Goal: Transaction & Acquisition: Obtain resource

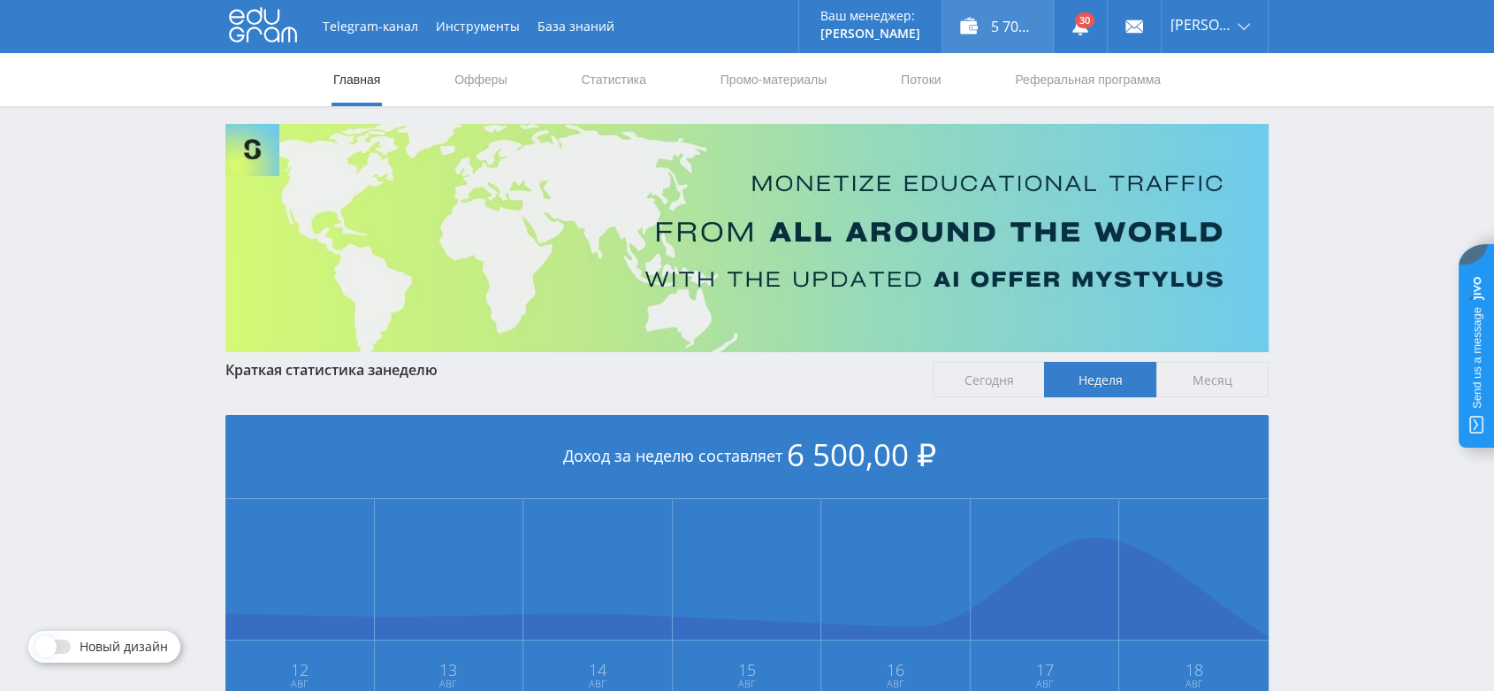
click at [1021, 24] on div "5 700,00 ₽" at bounding box center [997, 26] width 111 height 53
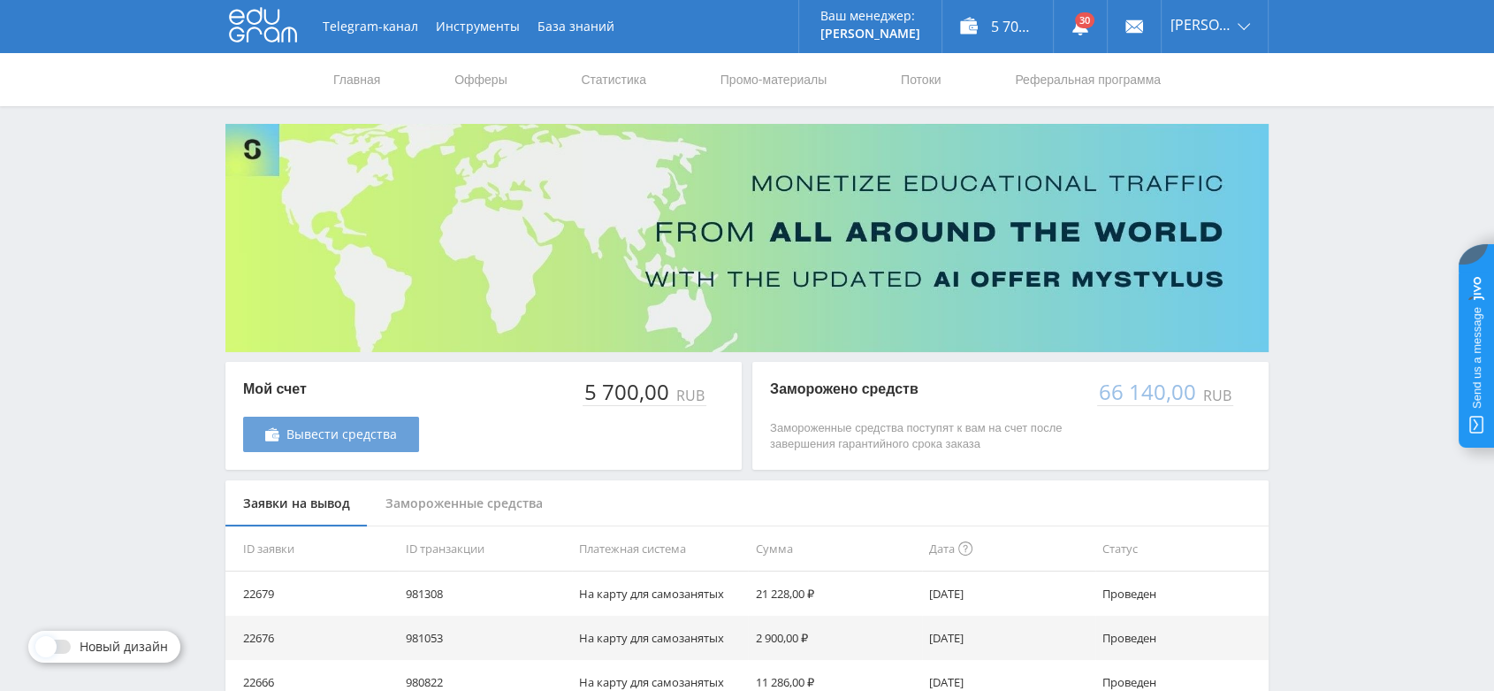
click at [369, 433] on span "Вывести средства" at bounding box center [341, 434] width 111 height 14
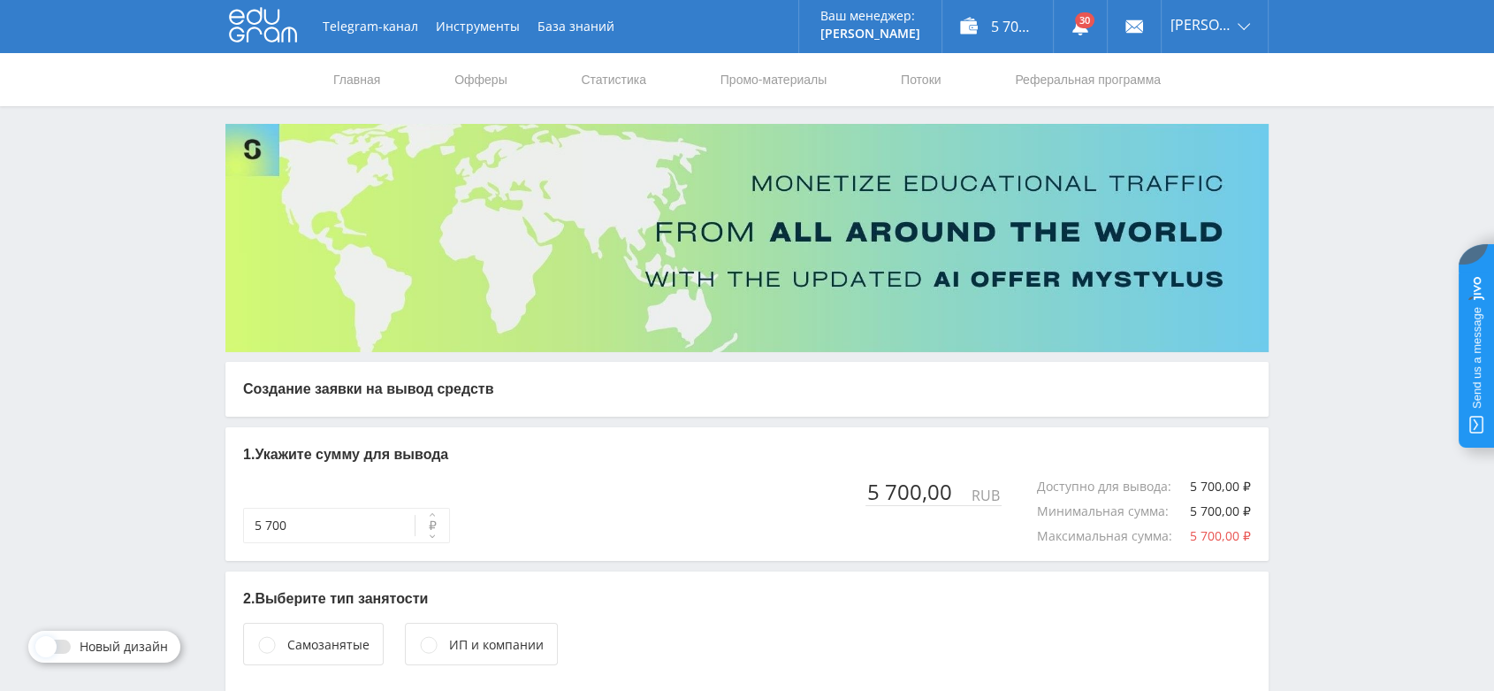
scroll to position [101, 0]
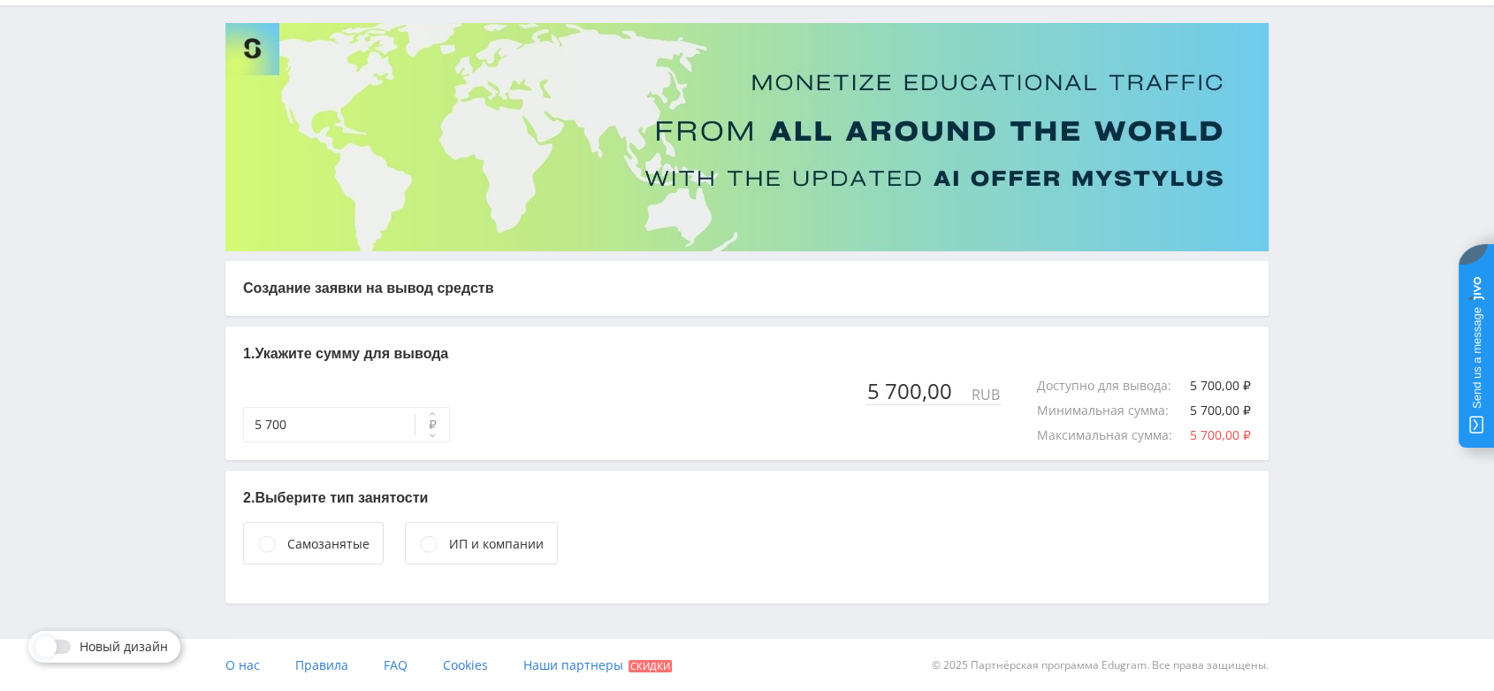
click at [338, 549] on div "Самозанятые" at bounding box center [328, 543] width 82 height 19
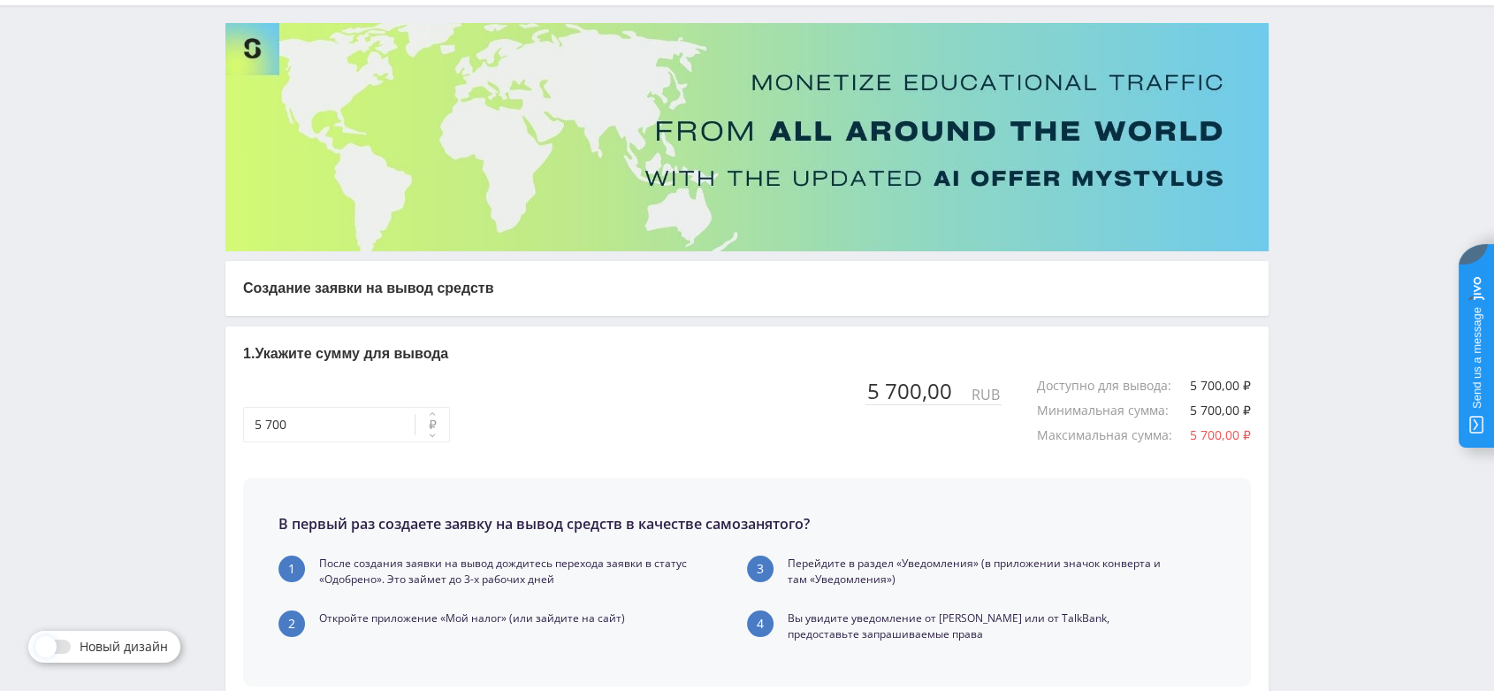
scroll to position [407, 0]
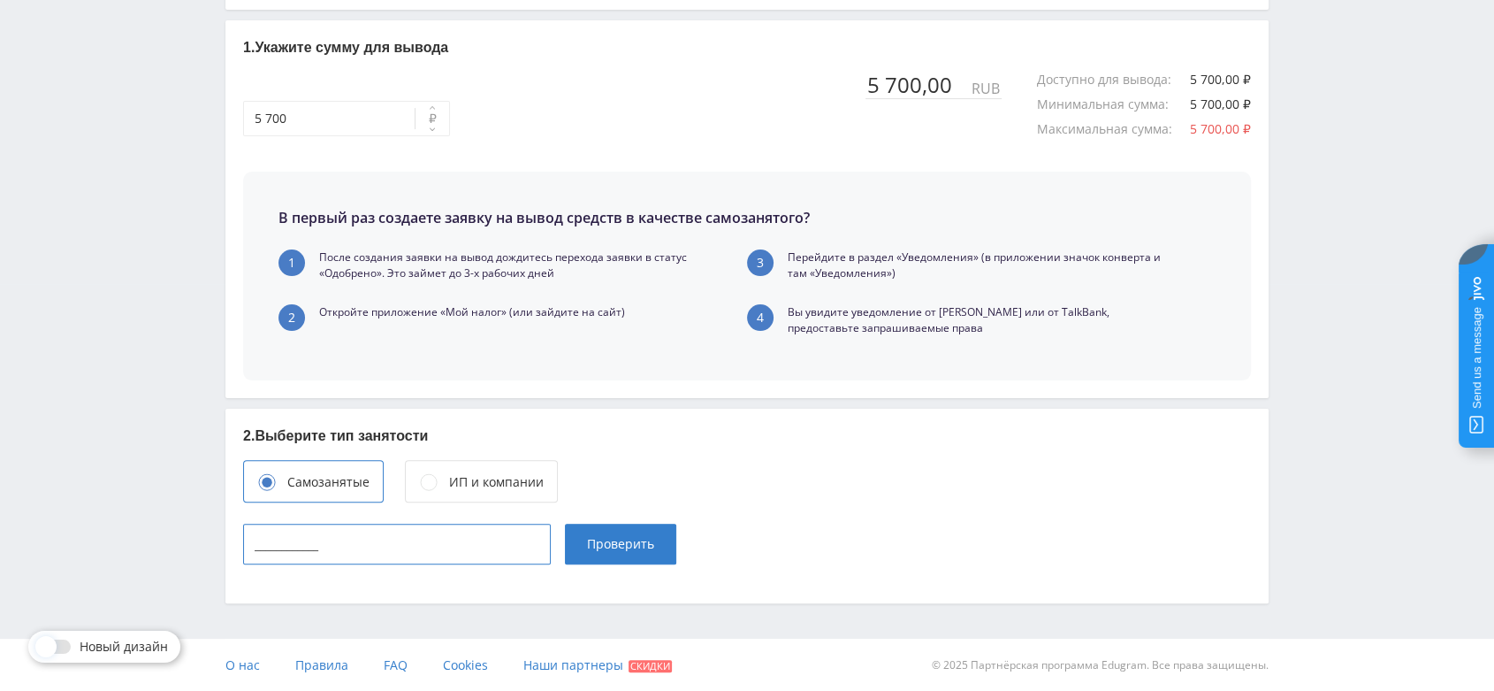
click at [338, 549] on input "____________" at bounding box center [397, 543] width 308 height 41
type input "165715342443"
click at [612, 540] on span "Проверить" at bounding box center [620, 544] width 67 height 14
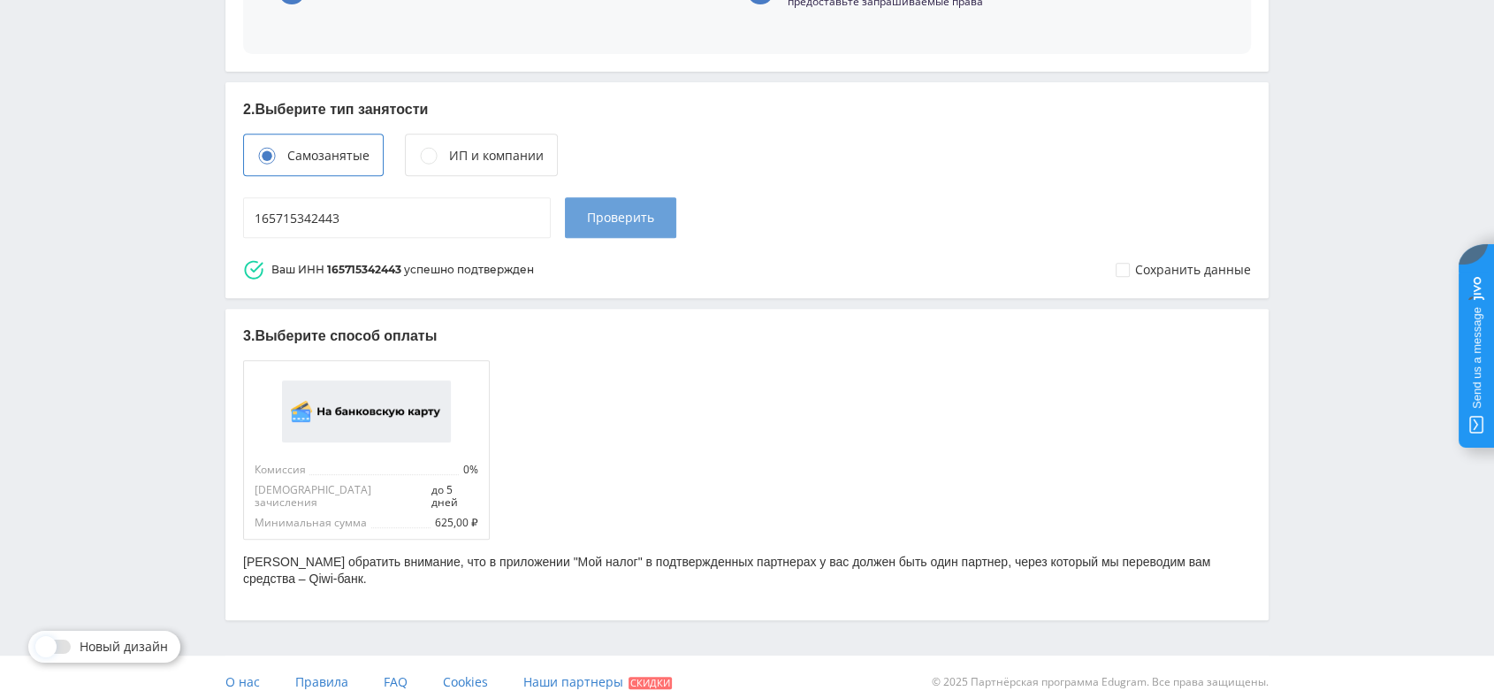
scroll to position [736, 0]
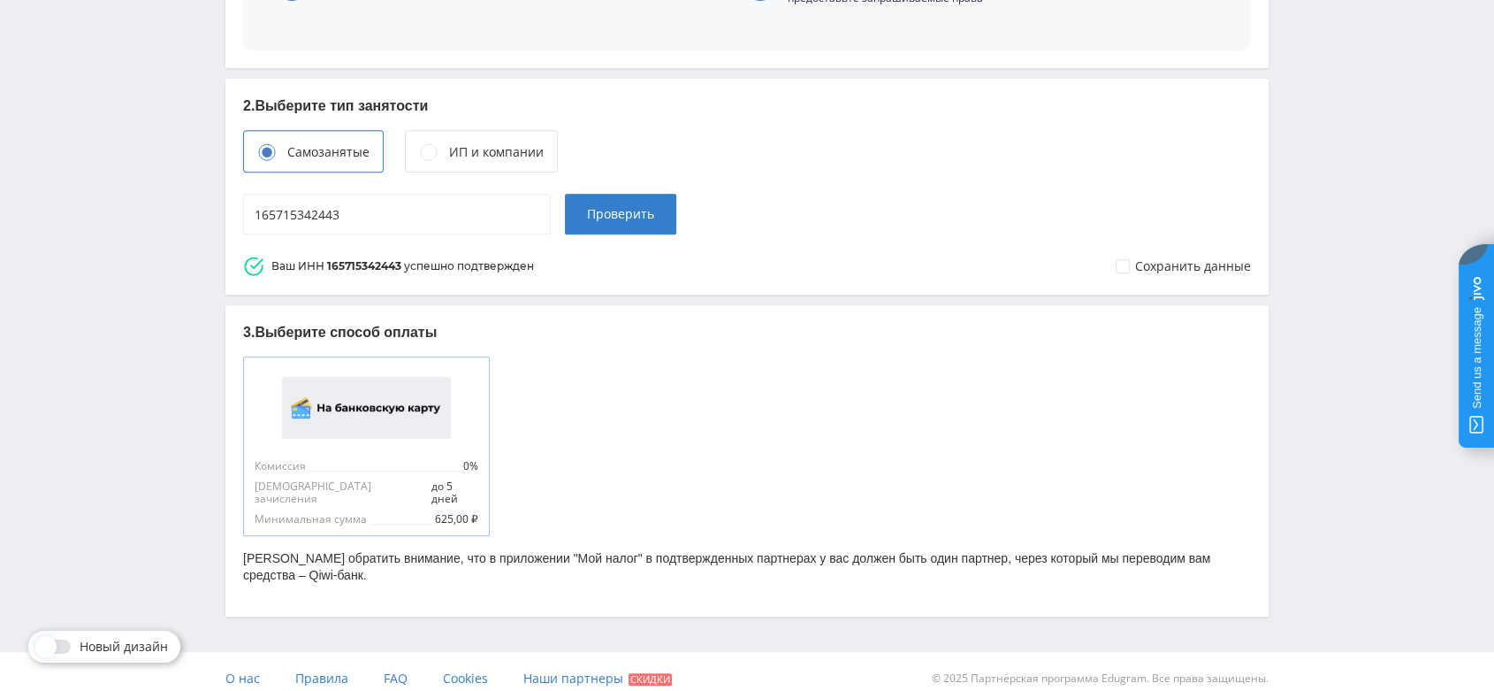
click at [378, 443] on div at bounding box center [367, 408] width 224 height 80
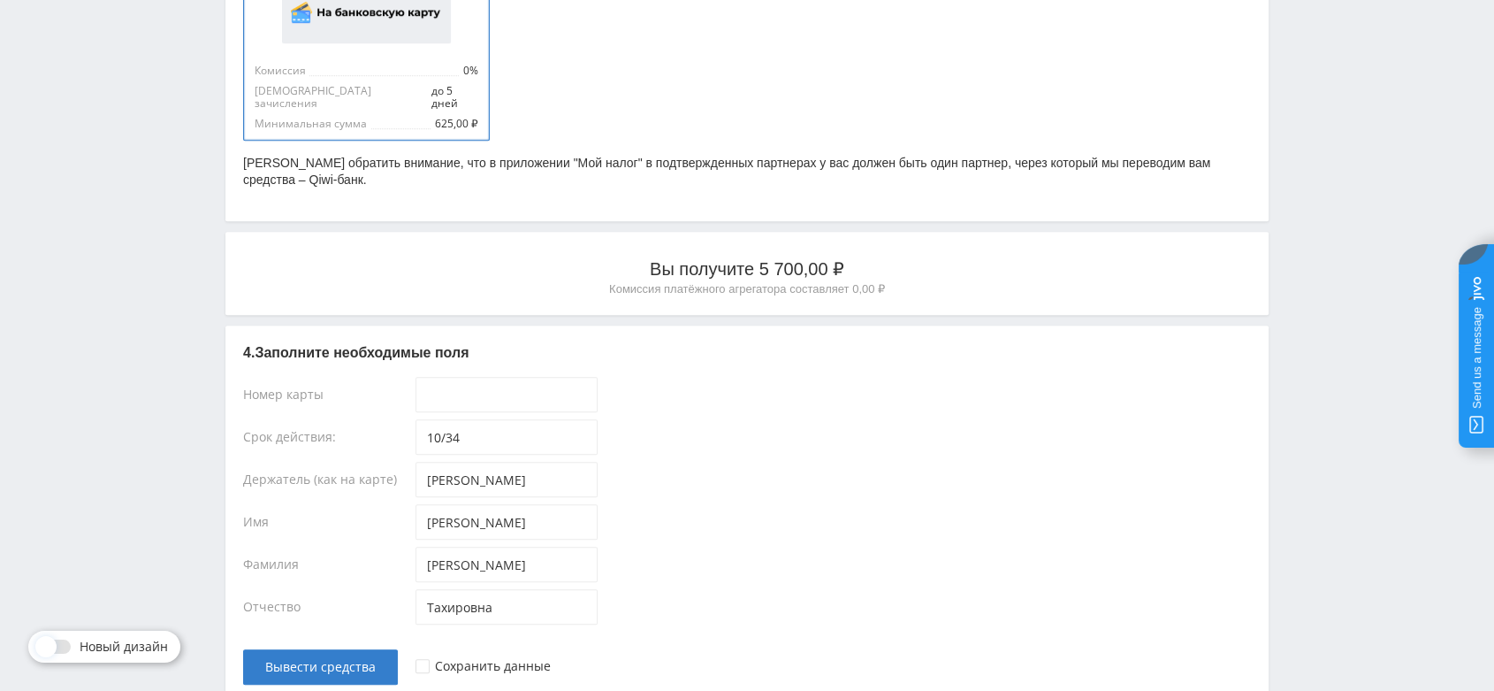
scroll to position [1218, 0]
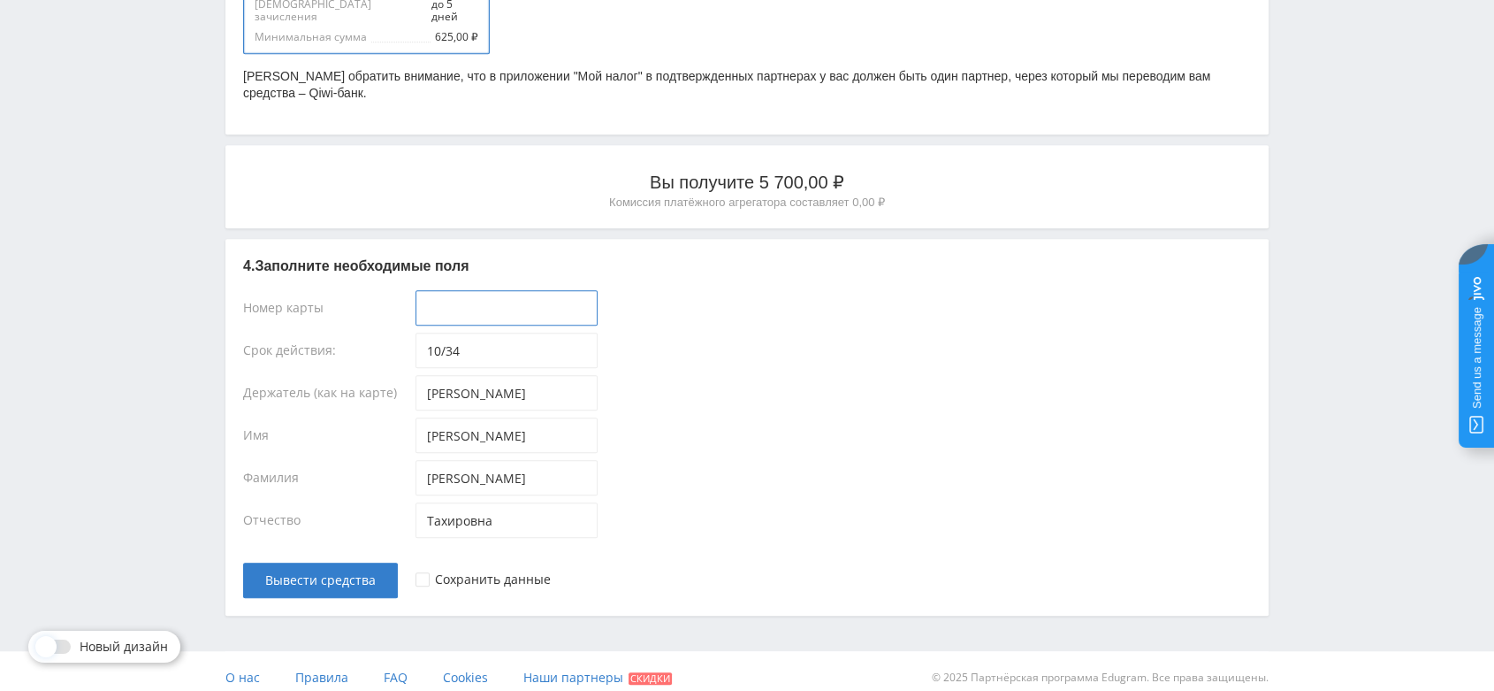
type input "____-____-____-____"
click at [460, 295] on input "____-____-____-____" at bounding box center [507, 307] width 182 height 35
paste input "2200-7013-9807-7336"
type input "2200-7013-9807-7336"
click at [759, 460] on div "Хасанова" at bounding box center [833, 481] width 835 height 42
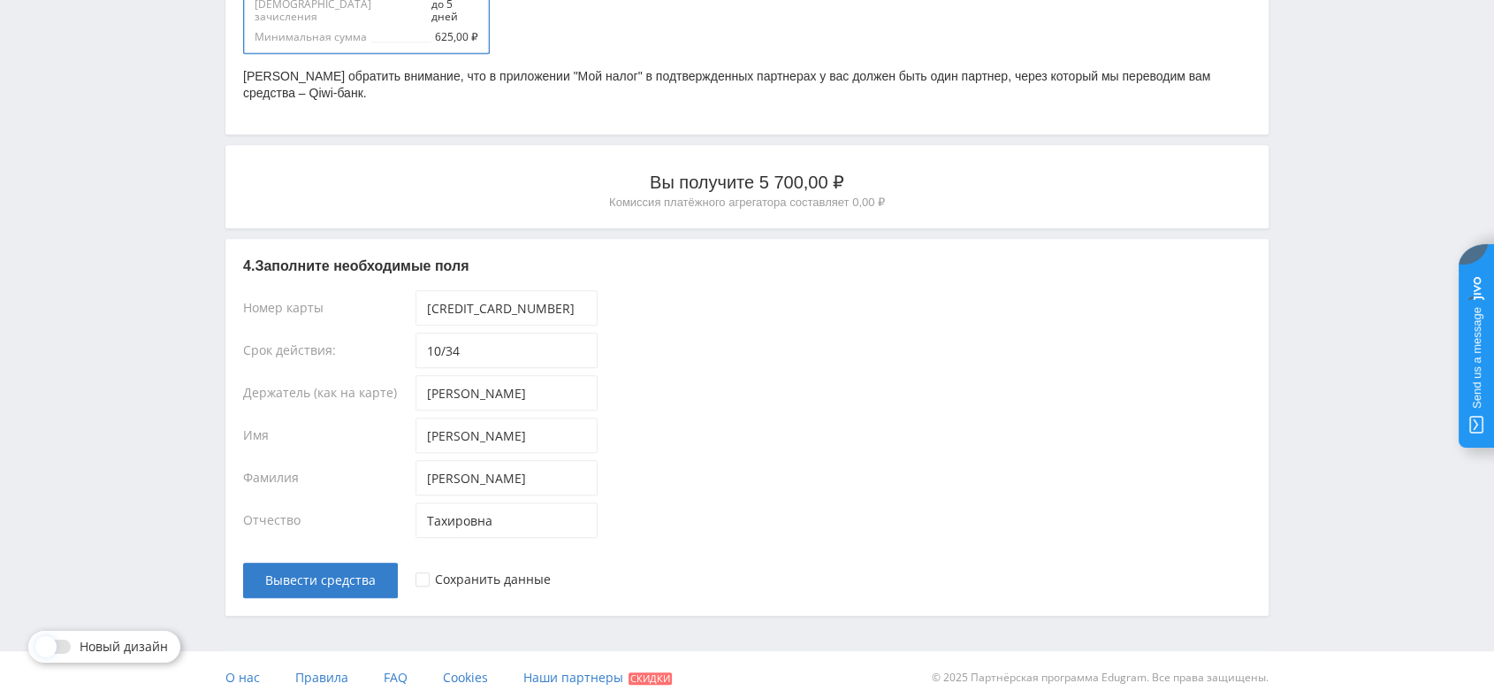
click at [421, 576] on icon at bounding box center [423, 578] width 4 height 4
click at [347, 573] on span "Вывести средства" at bounding box center [320, 580] width 111 height 14
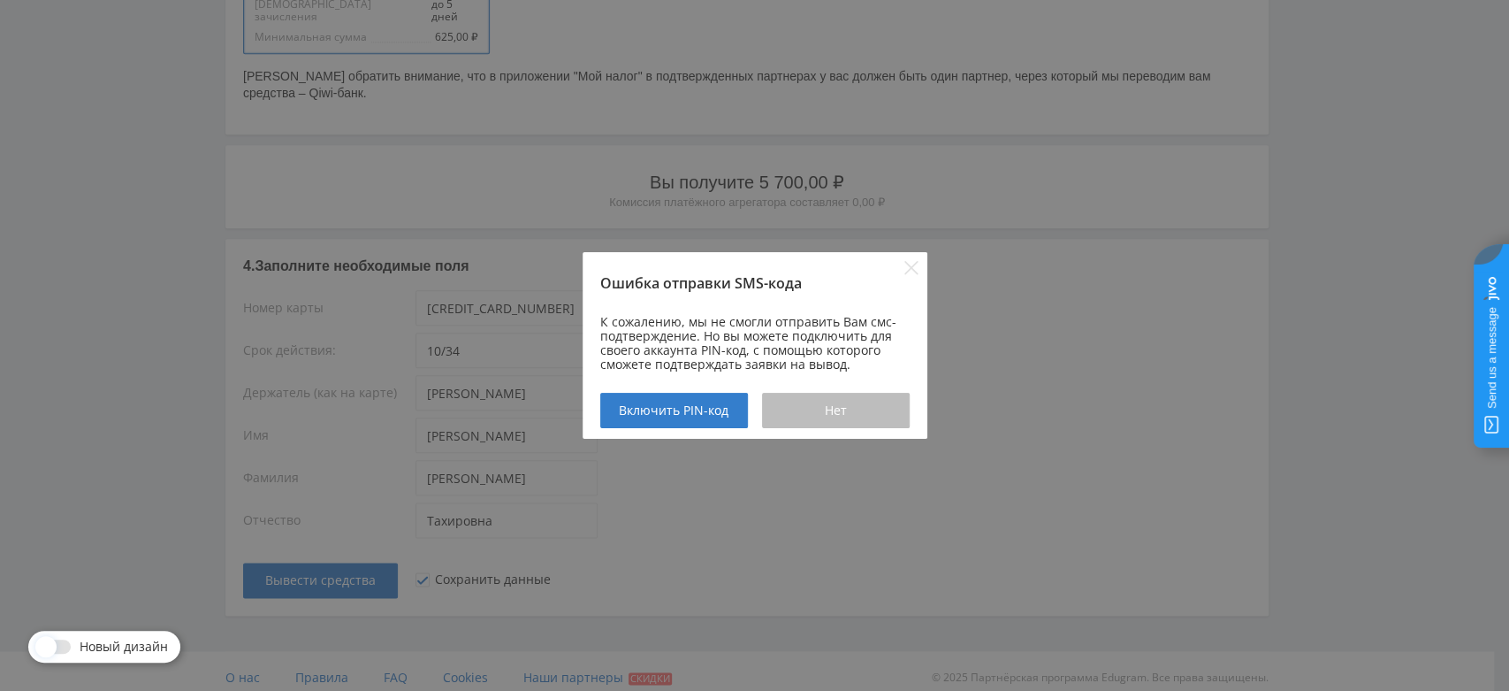
click at [827, 408] on span "Нет" at bounding box center [836, 410] width 22 height 14
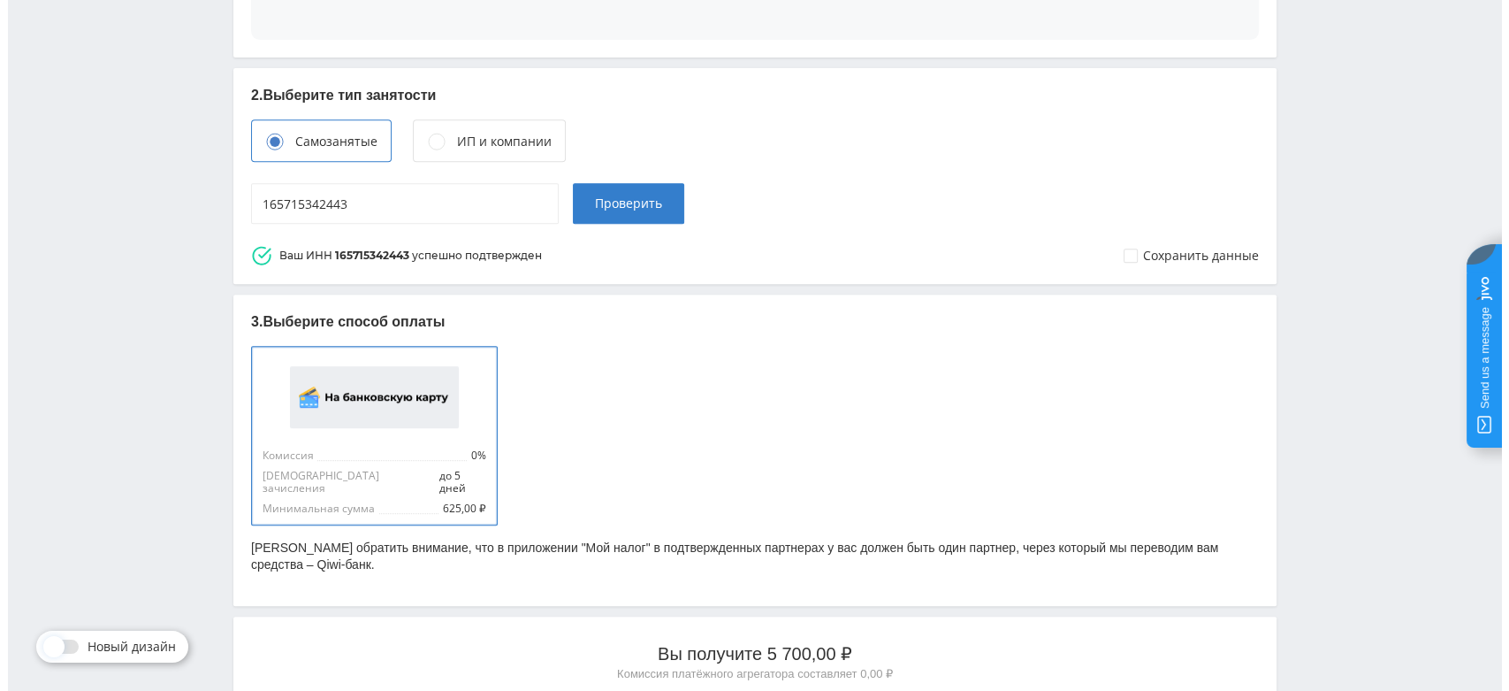
scroll to position [1164, 0]
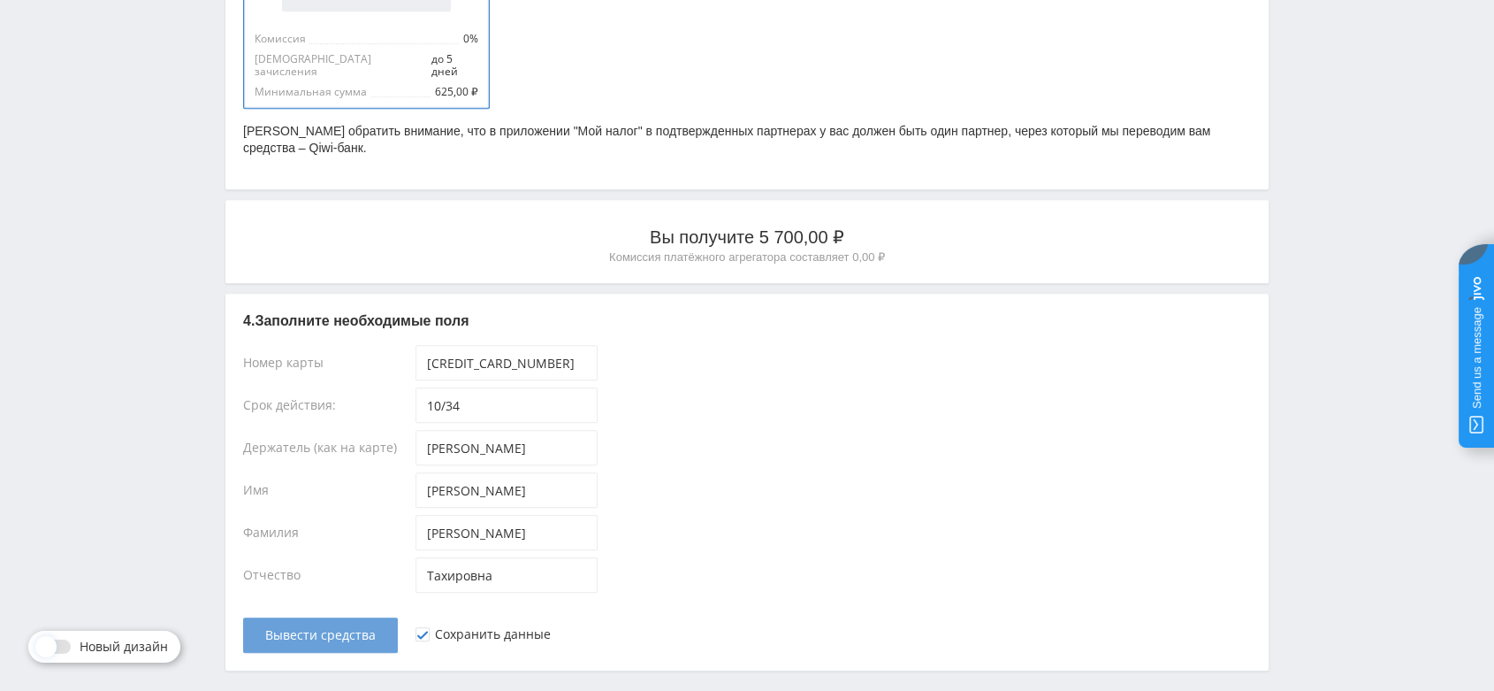
click at [352, 628] on span "Вывести средства" at bounding box center [320, 635] width 111 height 14
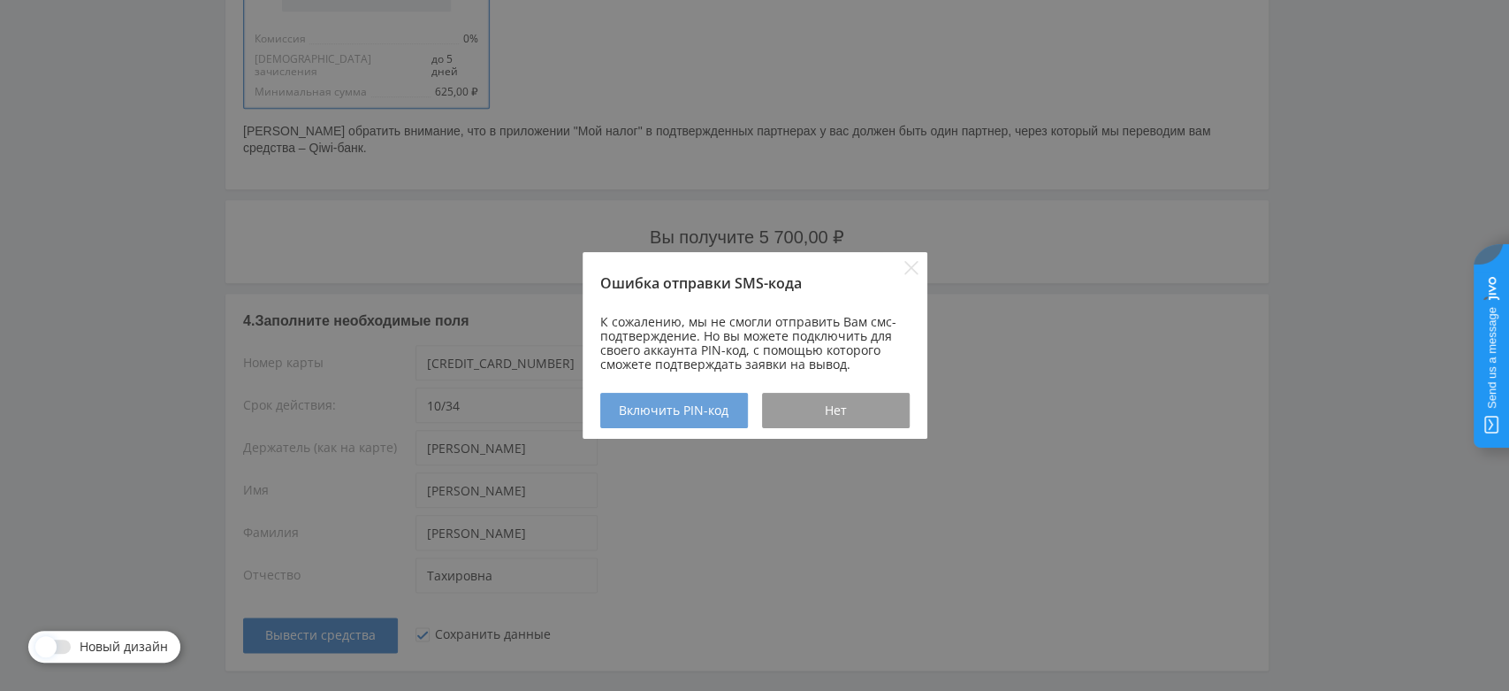
click at [712, 419] on button "Включить PIN-код" at bounding box center [674, 410] width 148 height 35
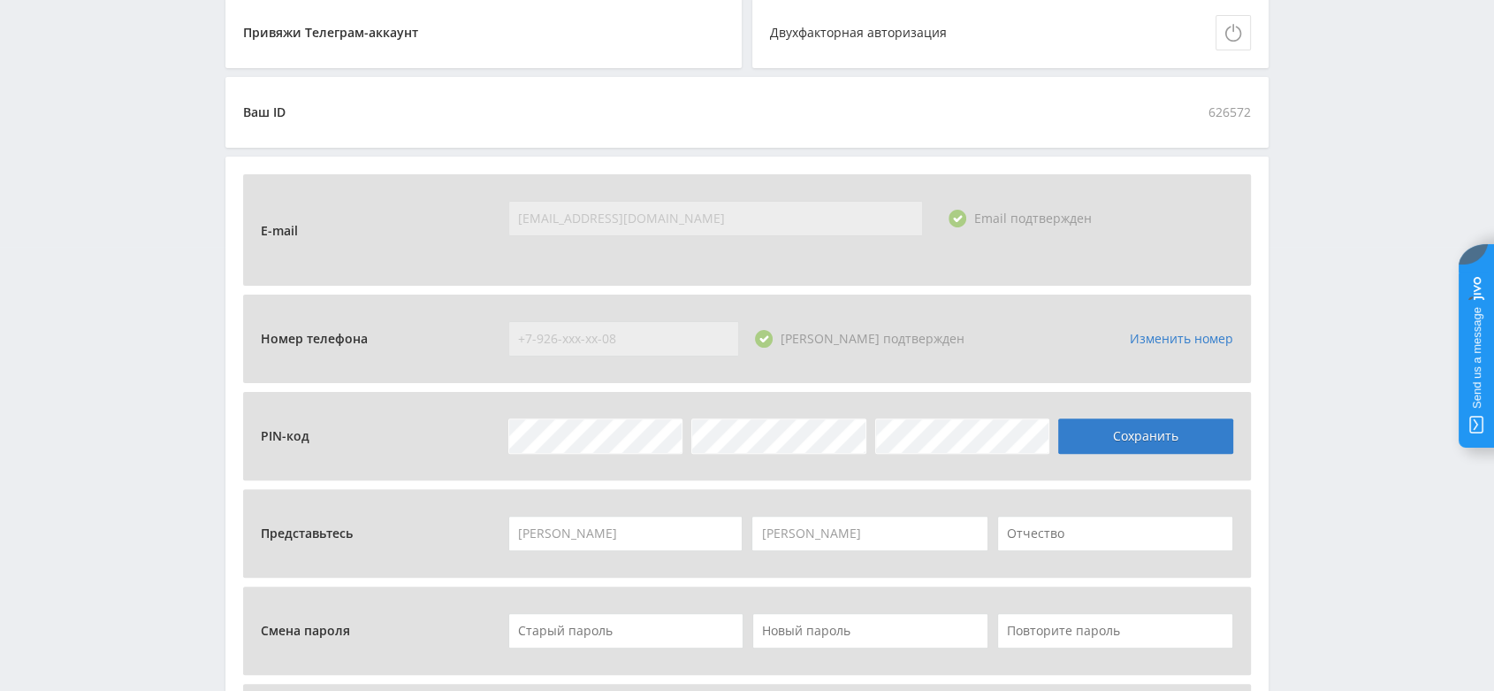
scroll to position [511, 0]
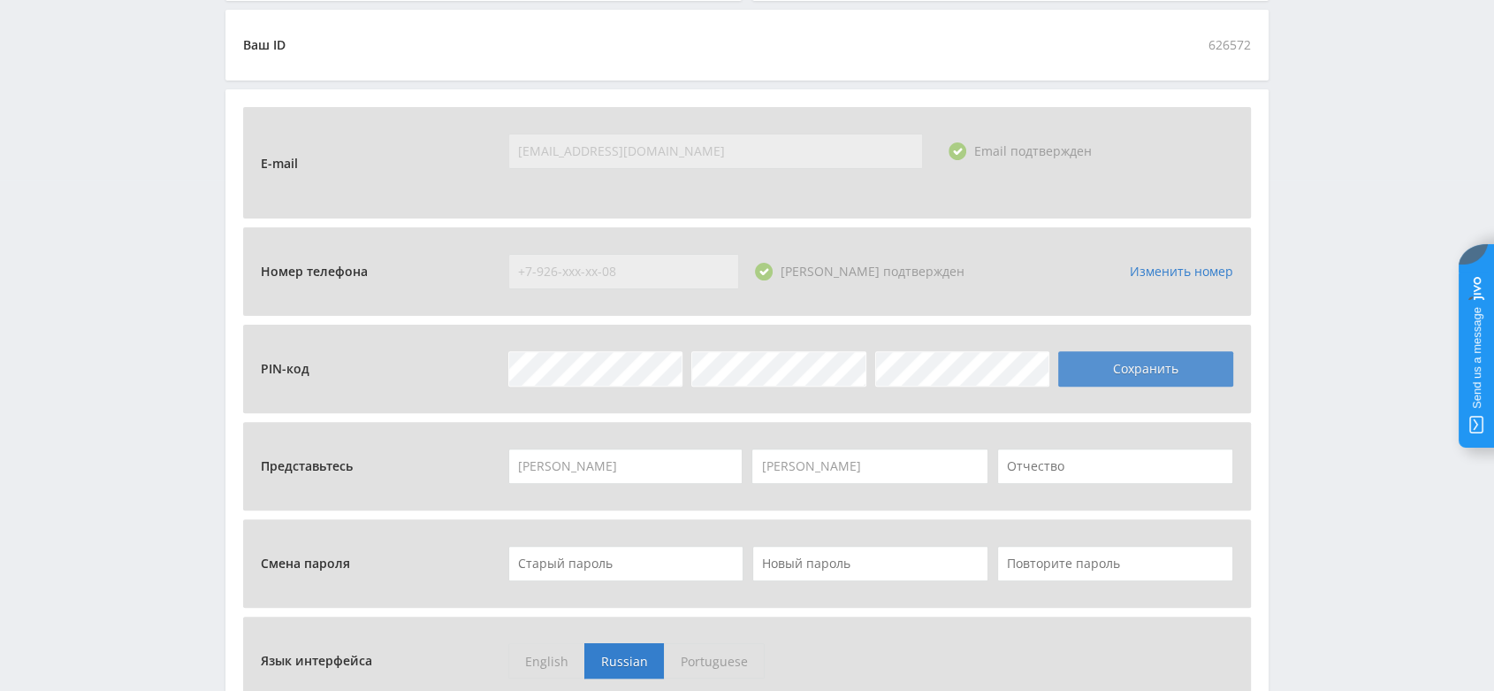
click at [1141, 370] on button "Сохранить" at bounding box center [1145, 368] width 175 height 35
click at [1098, 362] on button "Сохранить" at bounding box center [1145, 368] width 175 height 35
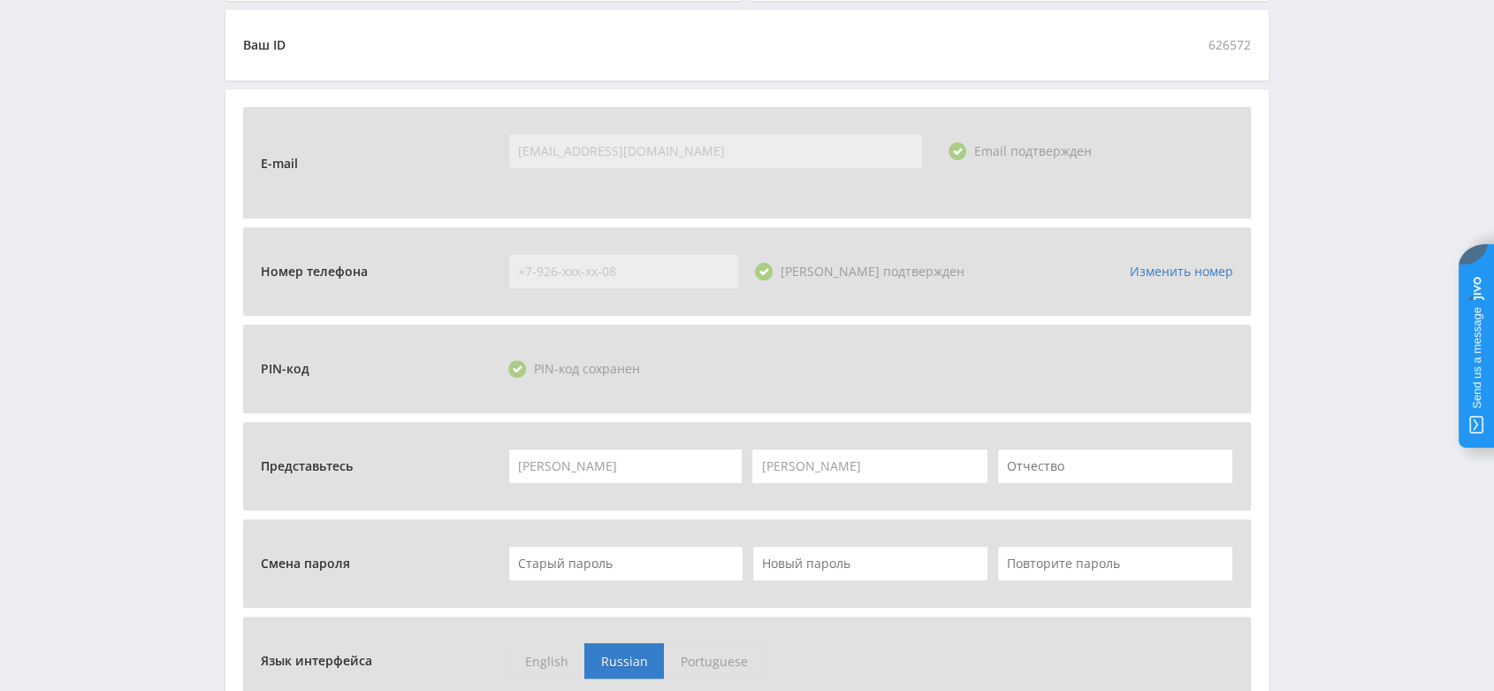
scroll to position [781, 0]
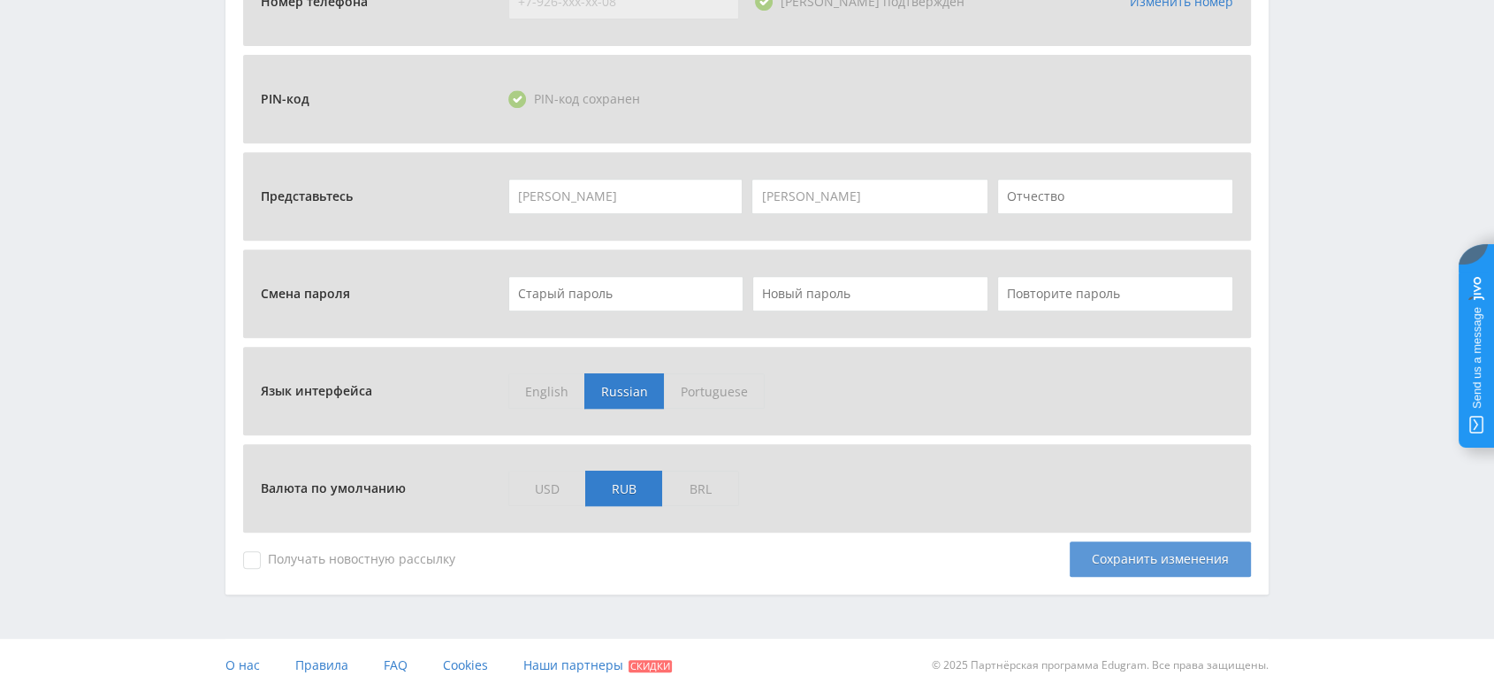
click at [1189, 568] on div "Сохранить изменения" at bounding box center [1160, 558] width 181 height 35
click at [1141, 561] on div "Сохранить изменения" at bounding box center [1160, 558] width 181 height 35
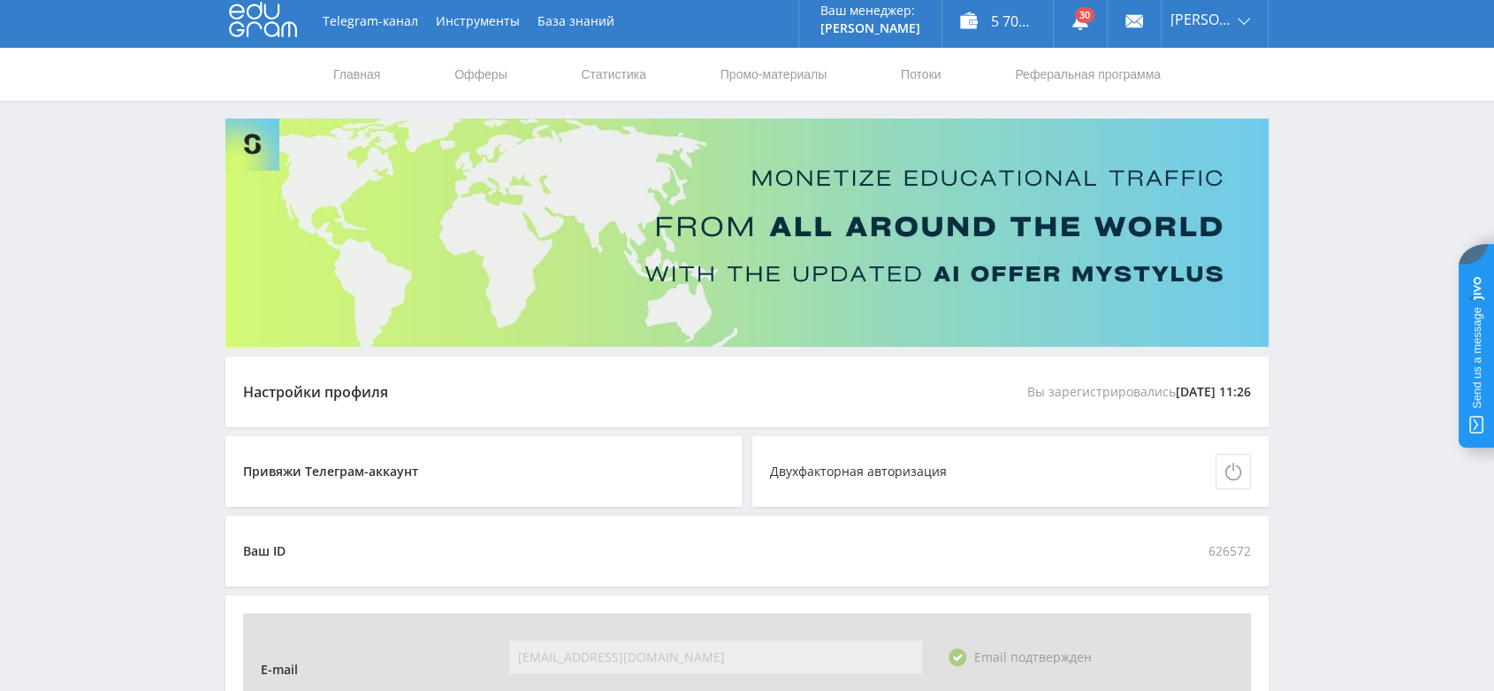
scroll to position [0, 0]
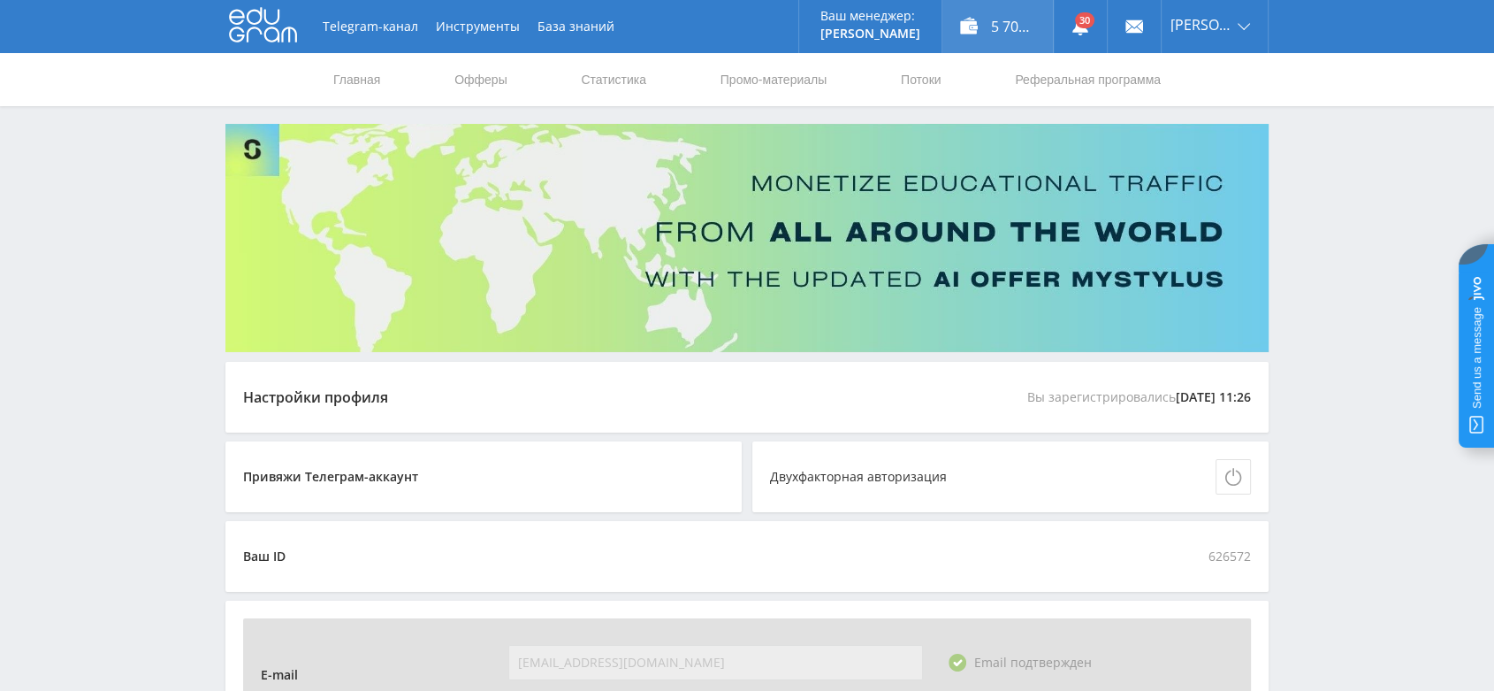
click at [997, 8] on div "5 700,00 ₽" at bounding box center [997, 26] width 111 height 53
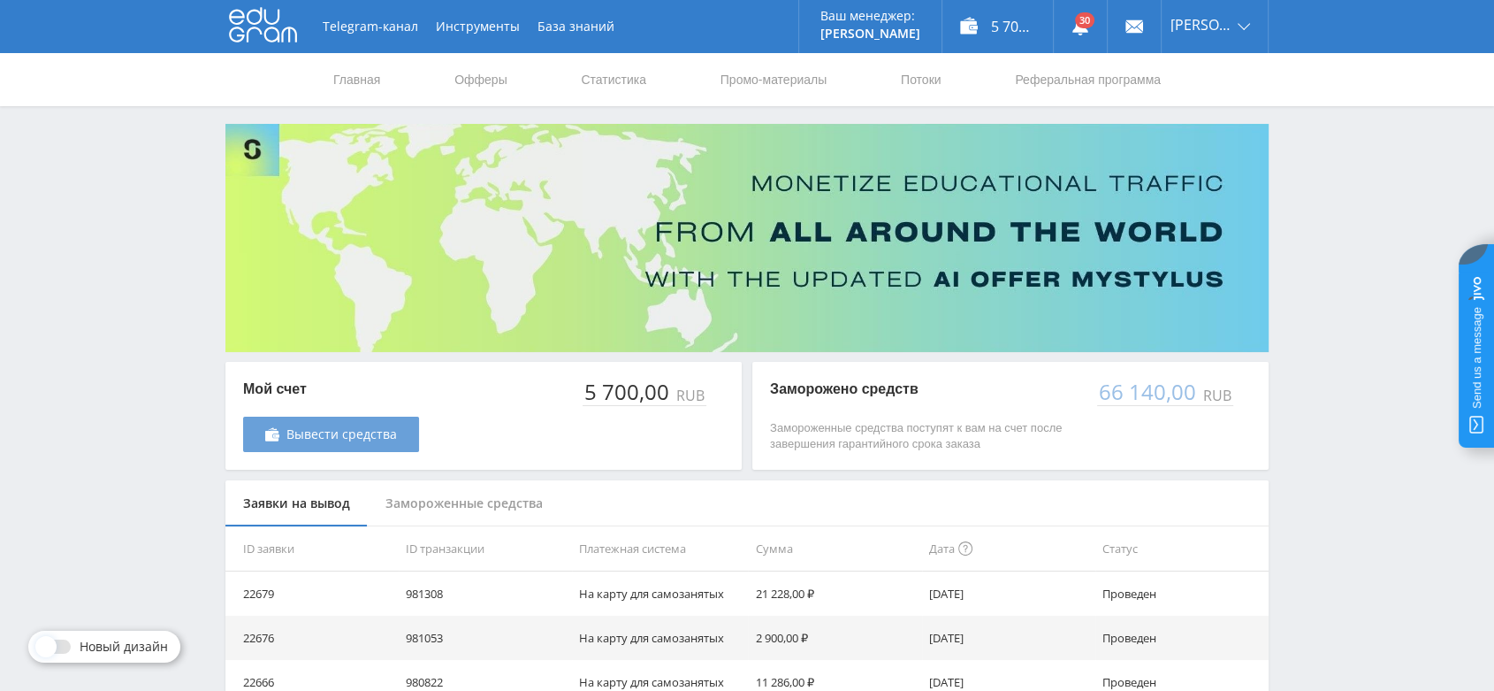
click at [362, 433] on span "Вывести средства" at bounding box center [341, 434] width 111 height 14
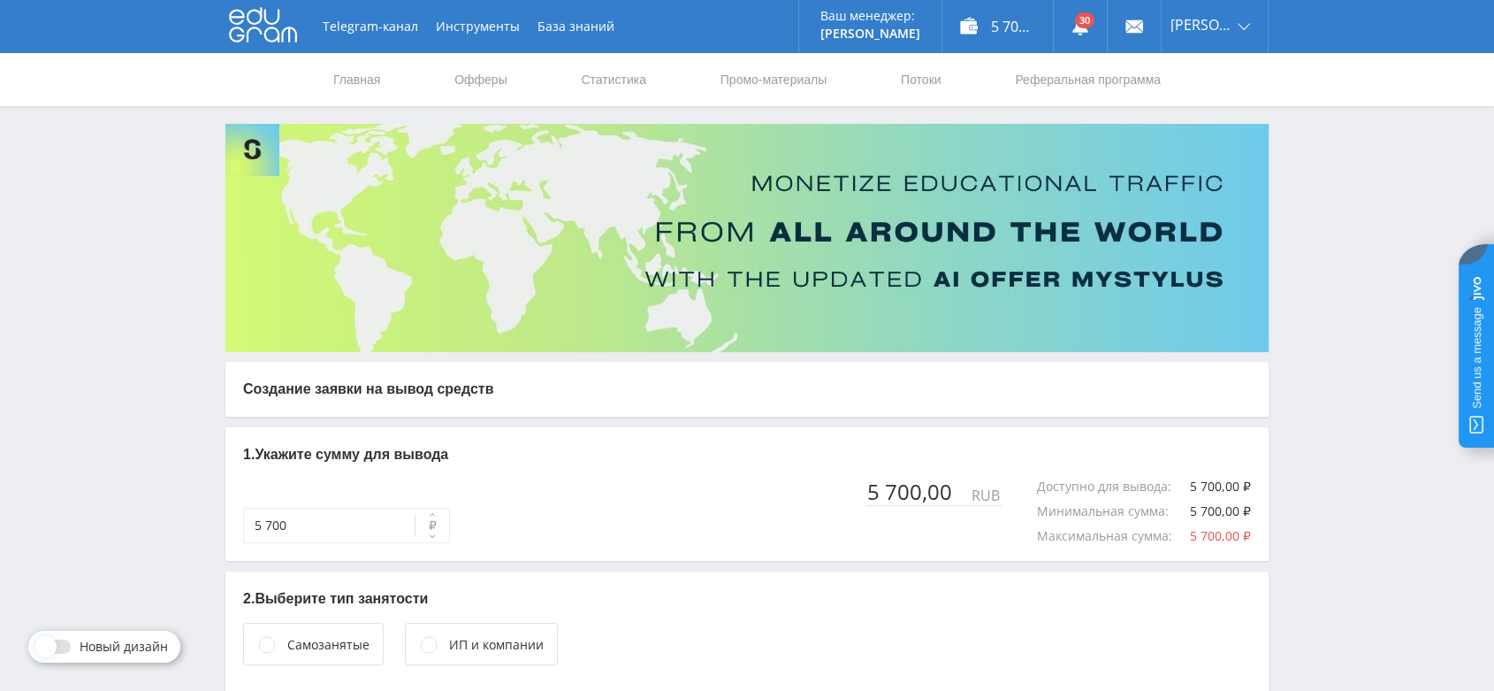
scroll to position [101, 0]
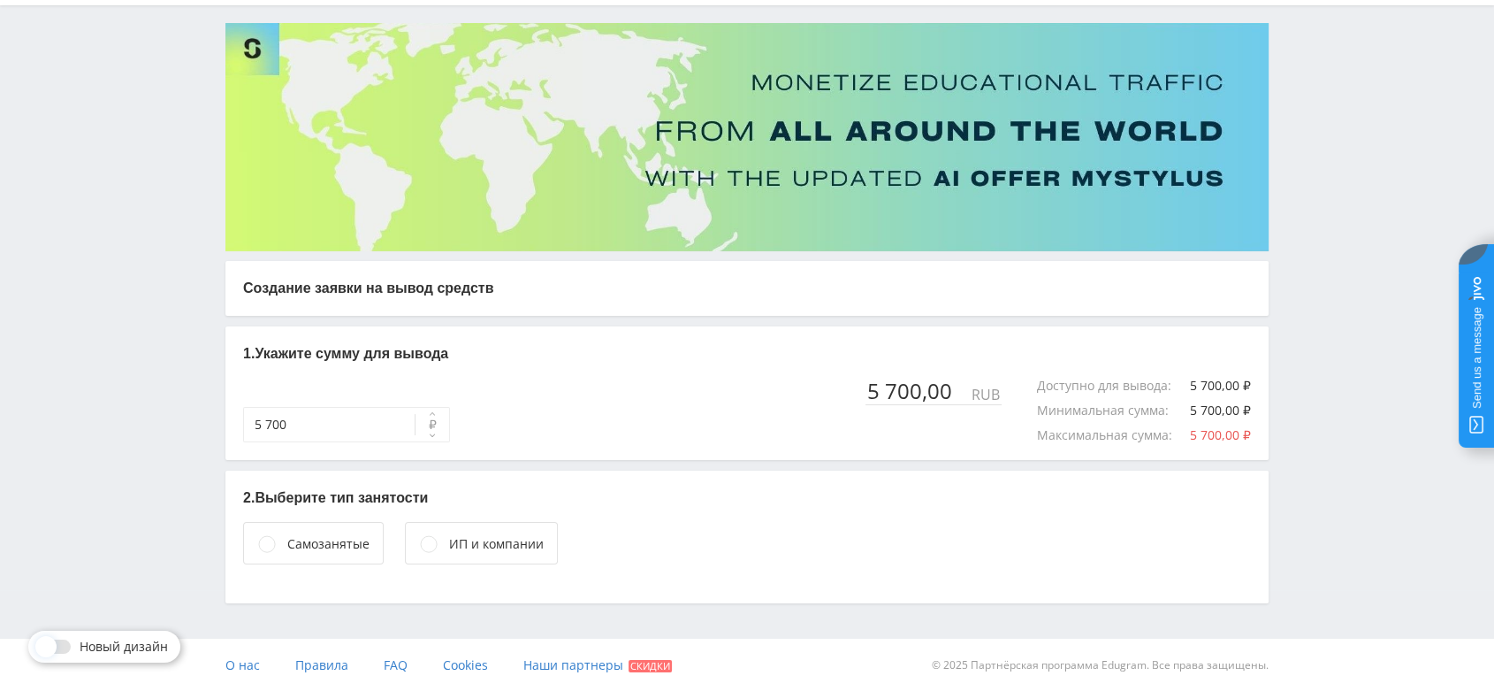
click at [350, 543] on div "Самозанятые" at bounding box center [328, 543] width 82 height 19
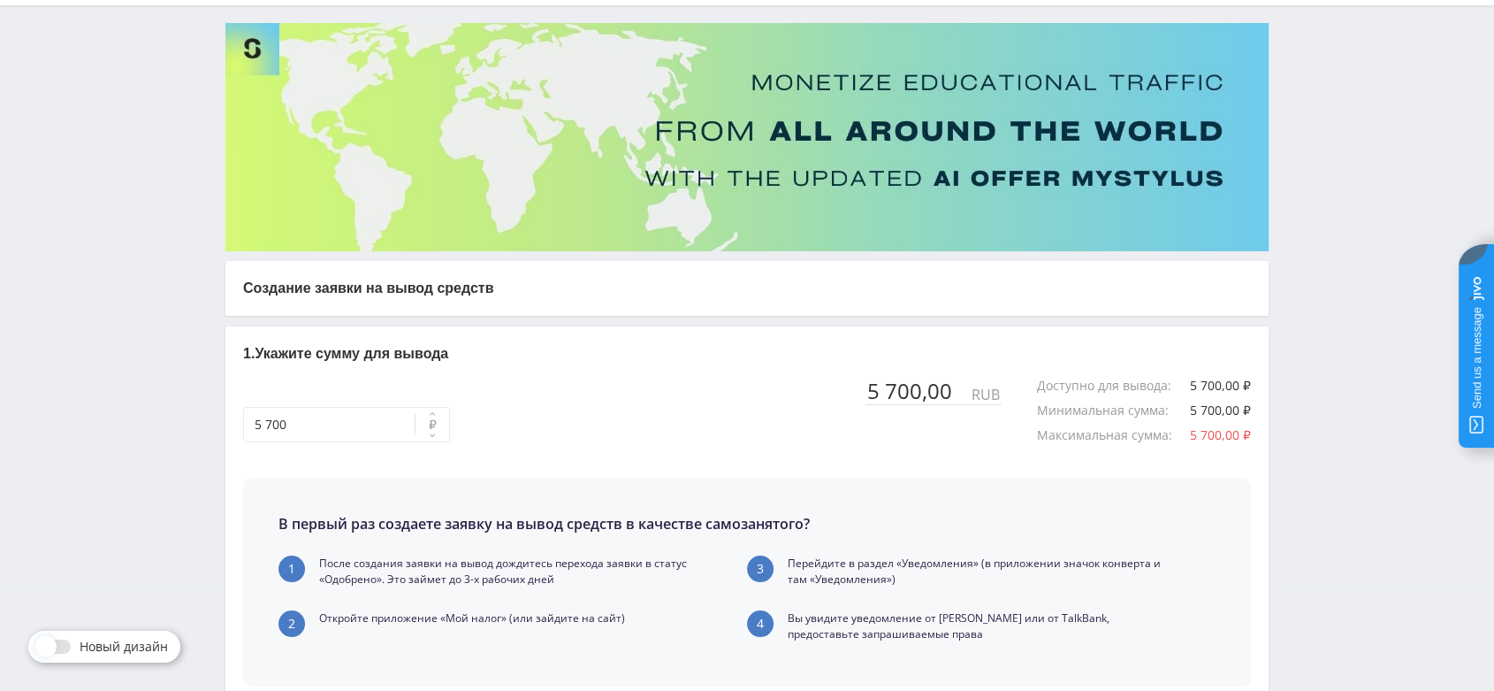
scroll to position [407, 0]
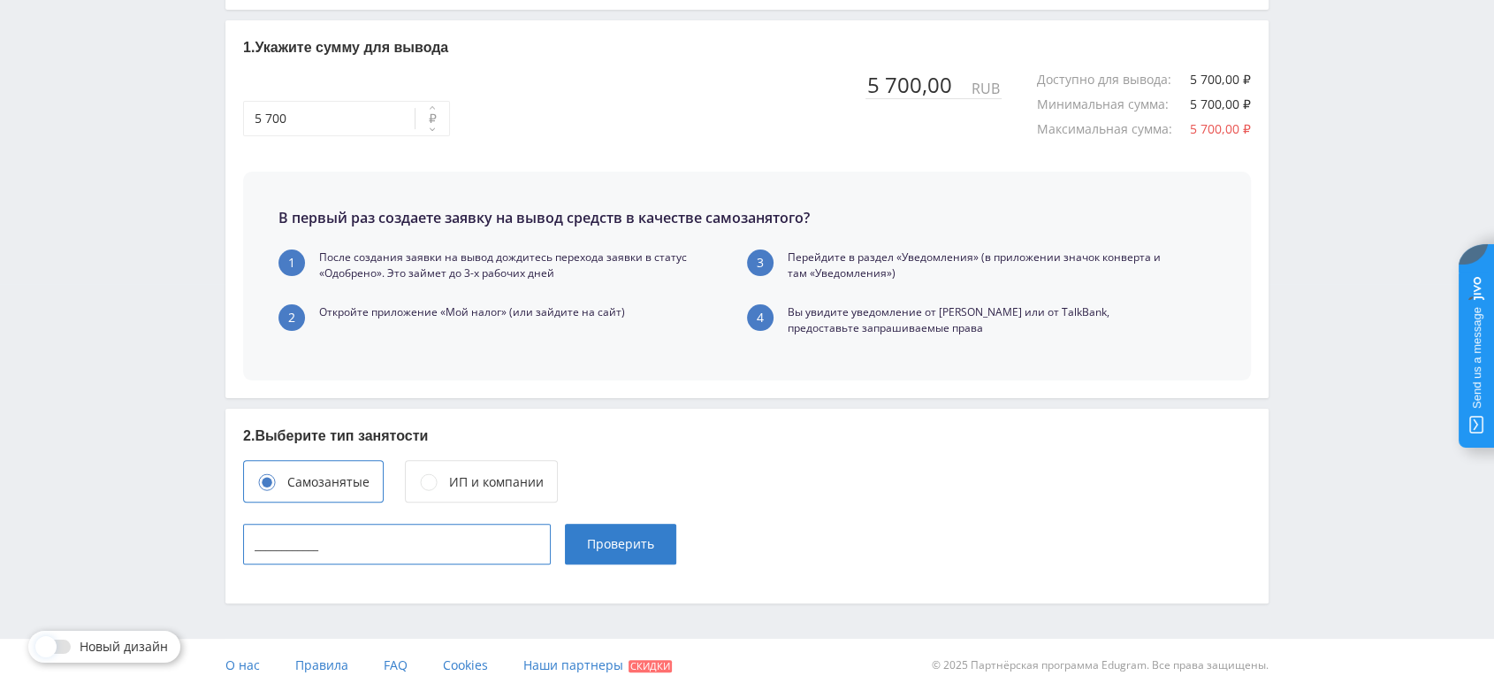
click at [350, 543] on input "____________" at bounding box center [397, 543] width 308 height 41
type input "165715342443"
click at [637, 537] on span "Проверить" at bounding box center [620, 544] width 67 height 14
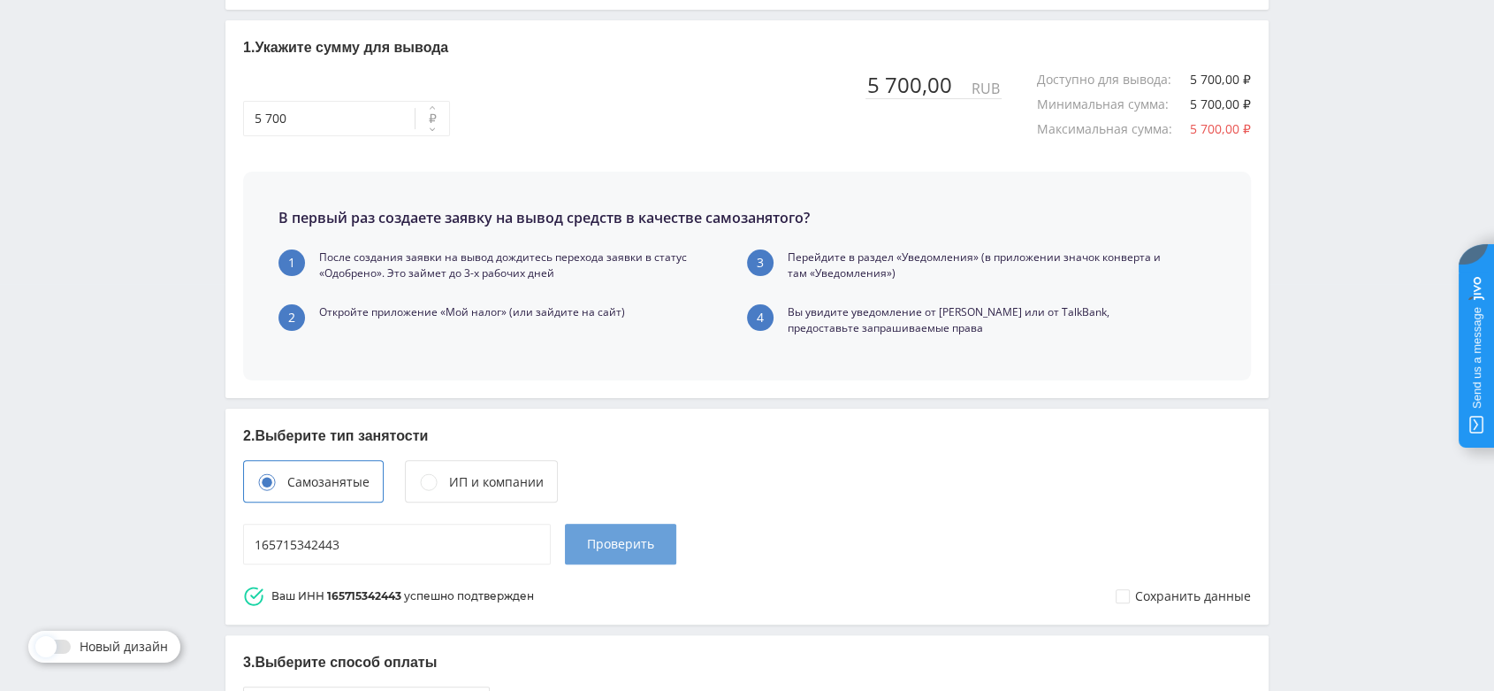
scroll to position [736, 0]
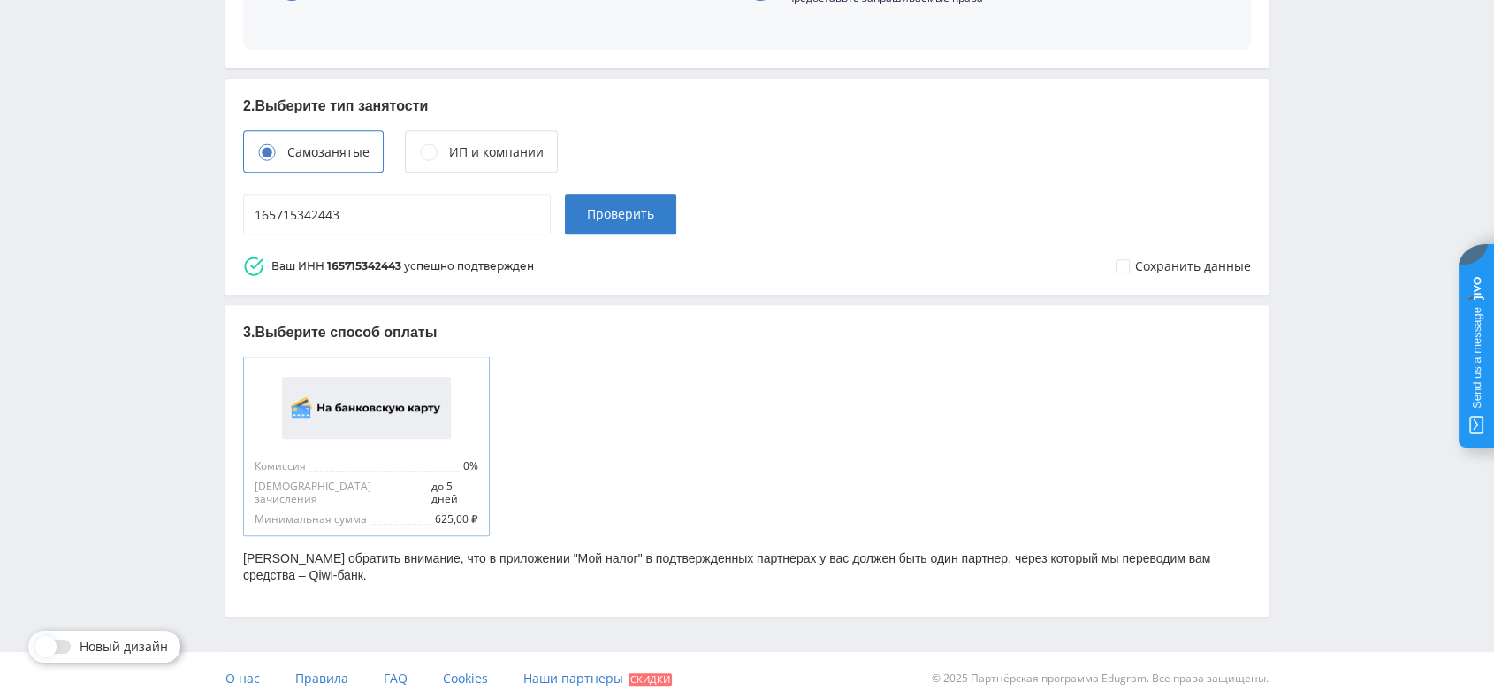
click at [414, 437] on img at bounding box center [366, 408] width 169 height 62
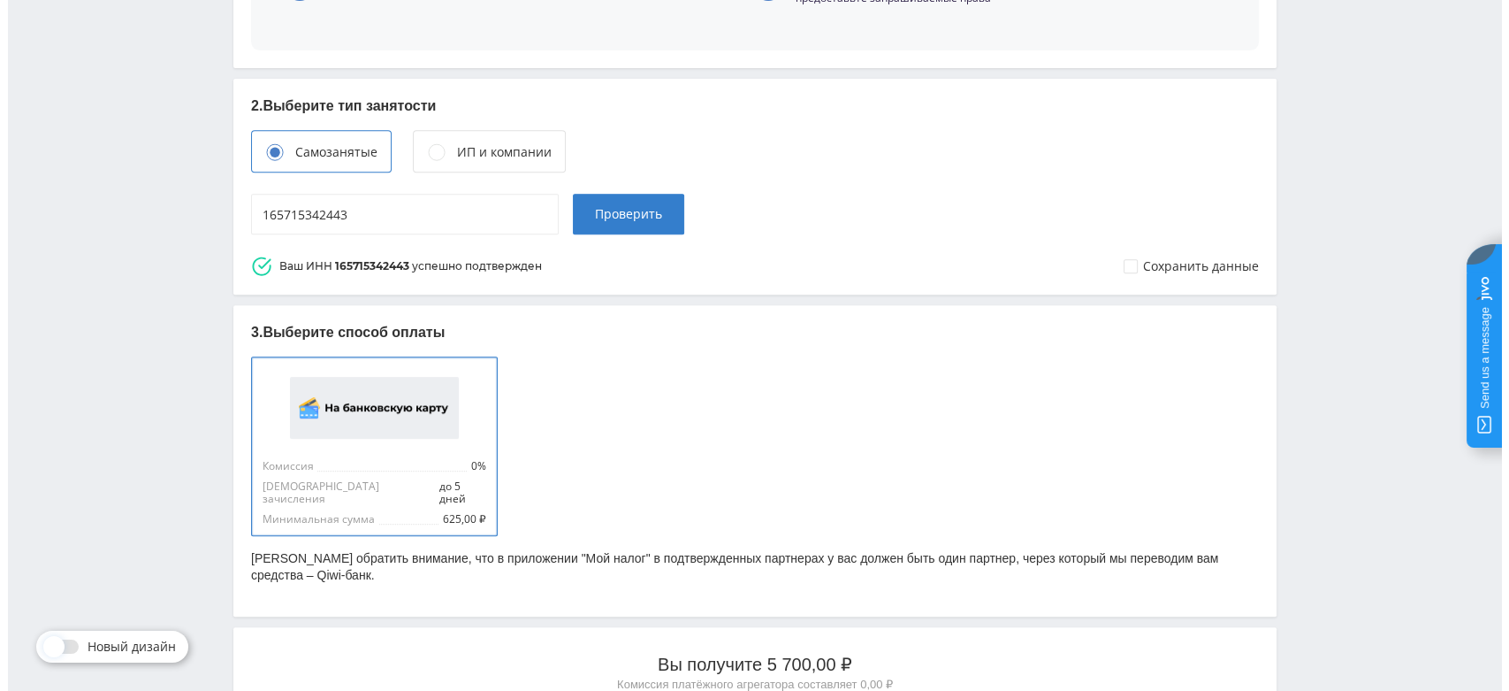
scroll to position [1218, 0]
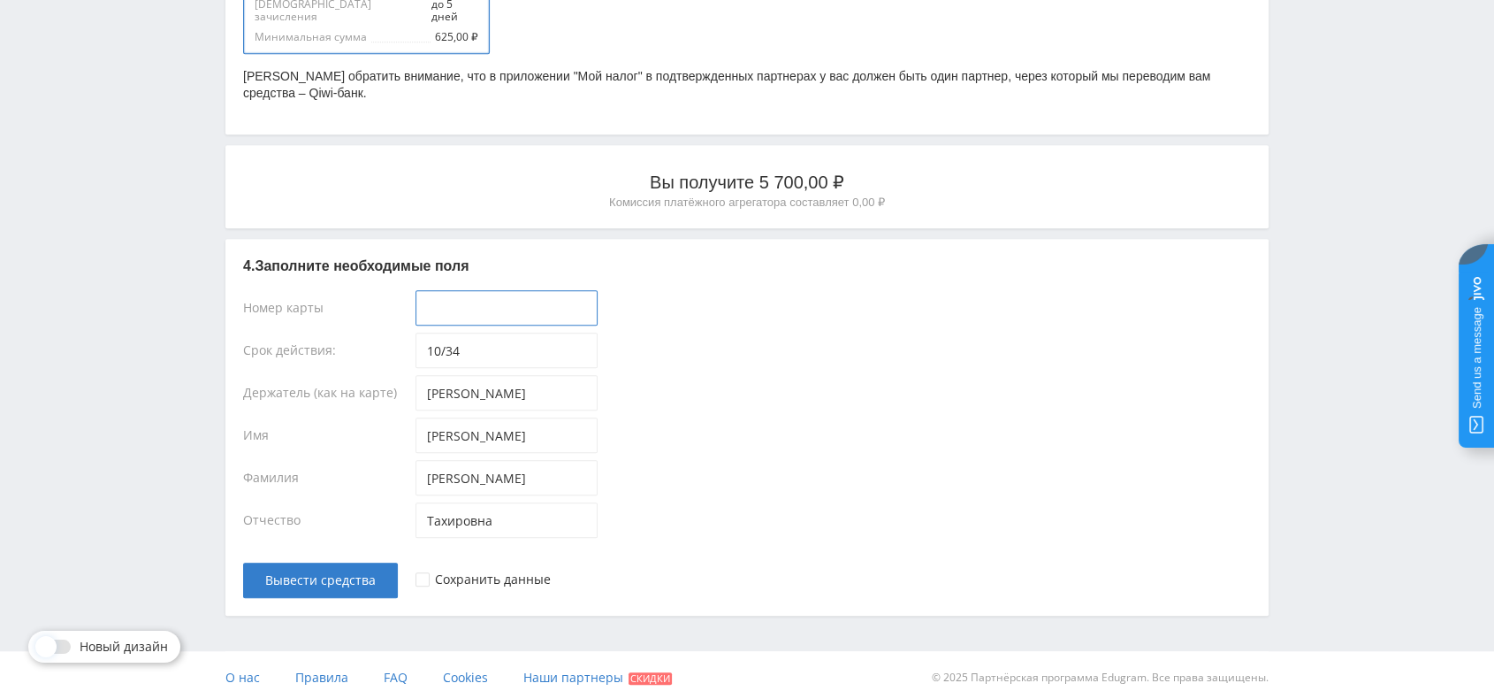
type input "____-____-____-____"
click at [467, 296] on input "____-____-____-____" at bounding box center [507, 307] width 182 height 35
paste input "[CREDIT_CARD_NUMBER]"
type input "[CREDIT_CARD_NUMBER]"
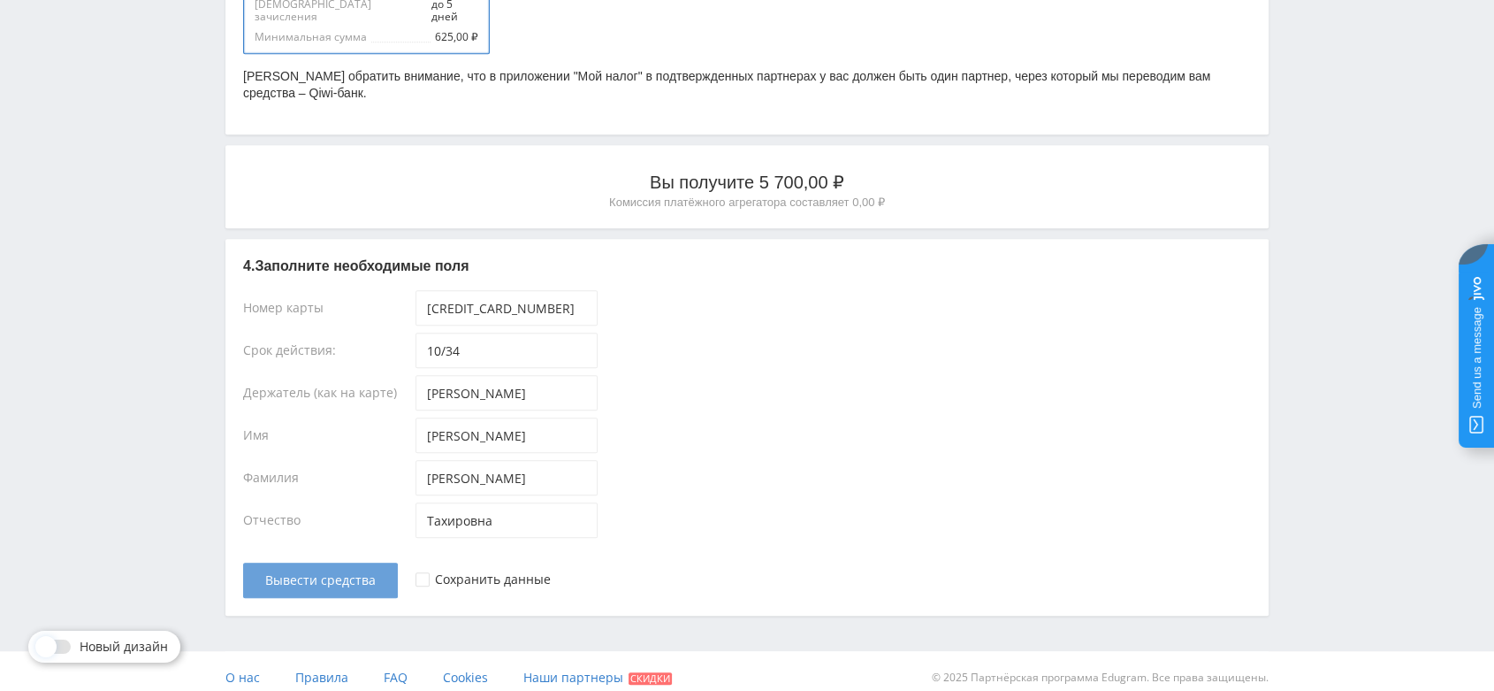
click at [338, 573] on span "Вывести средства" at bounding box center [320, 580] width 111 height 14
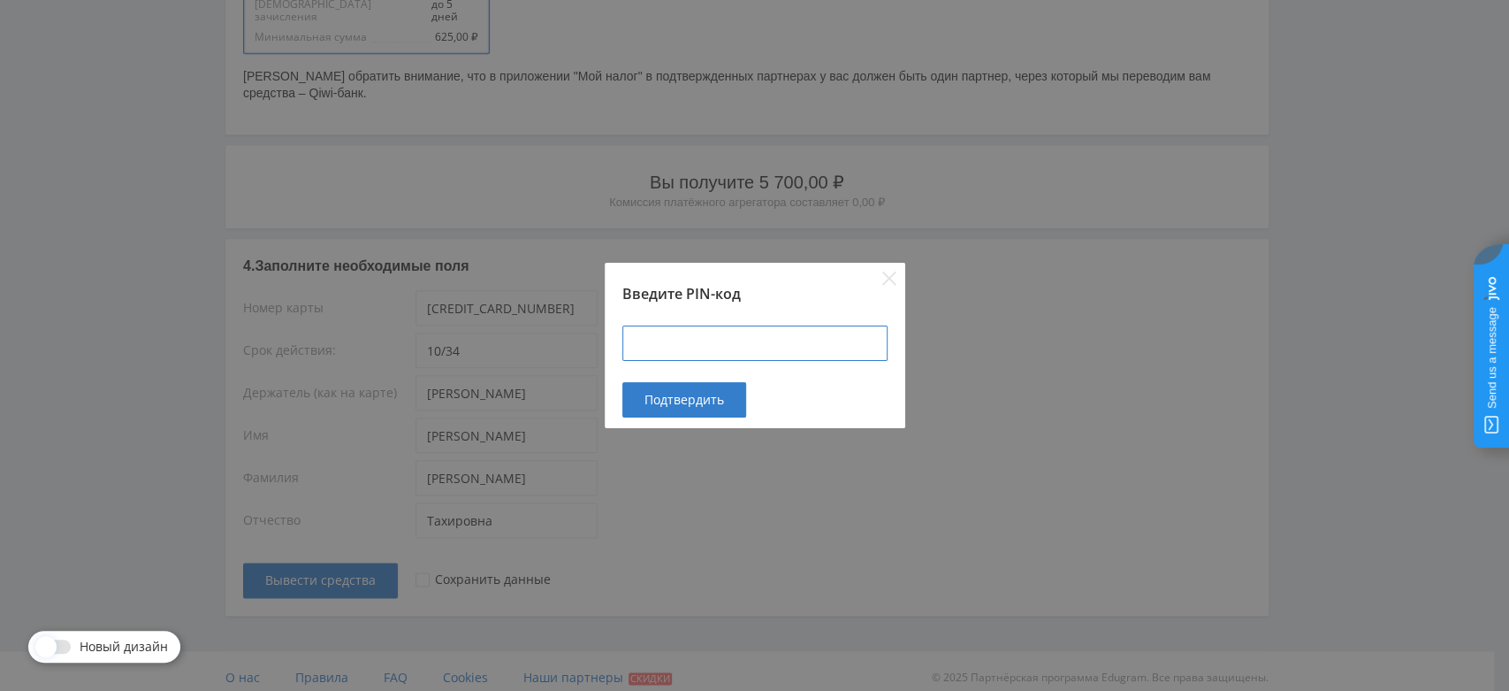
click at [698, 334] on input at bounding box center [754, 342] width 265 height 35
type input "424900"
click at [687, 399] on span "Подтвердить" at bounding box center [685, 400] width 80 height 14
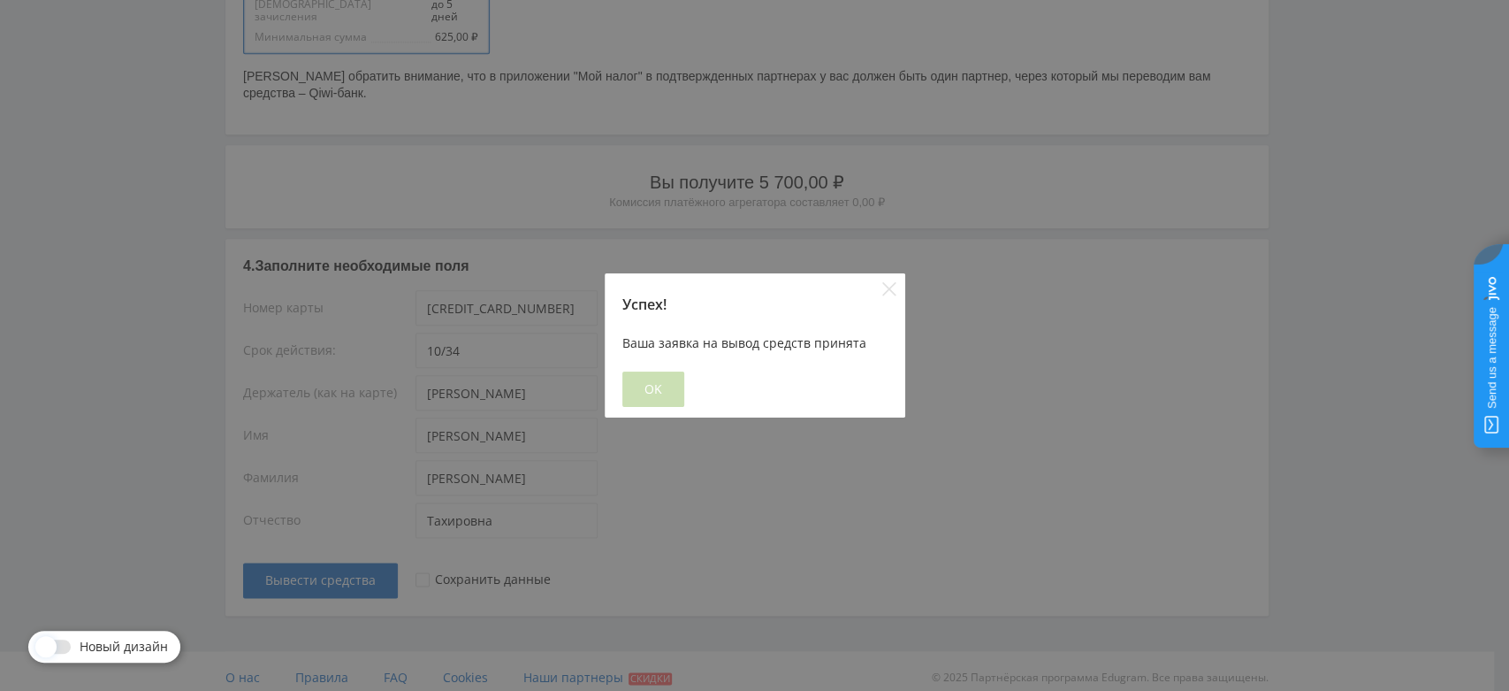
click at [652, 394] on span "OK" at bounding box center [654, 389] width 18 height 14
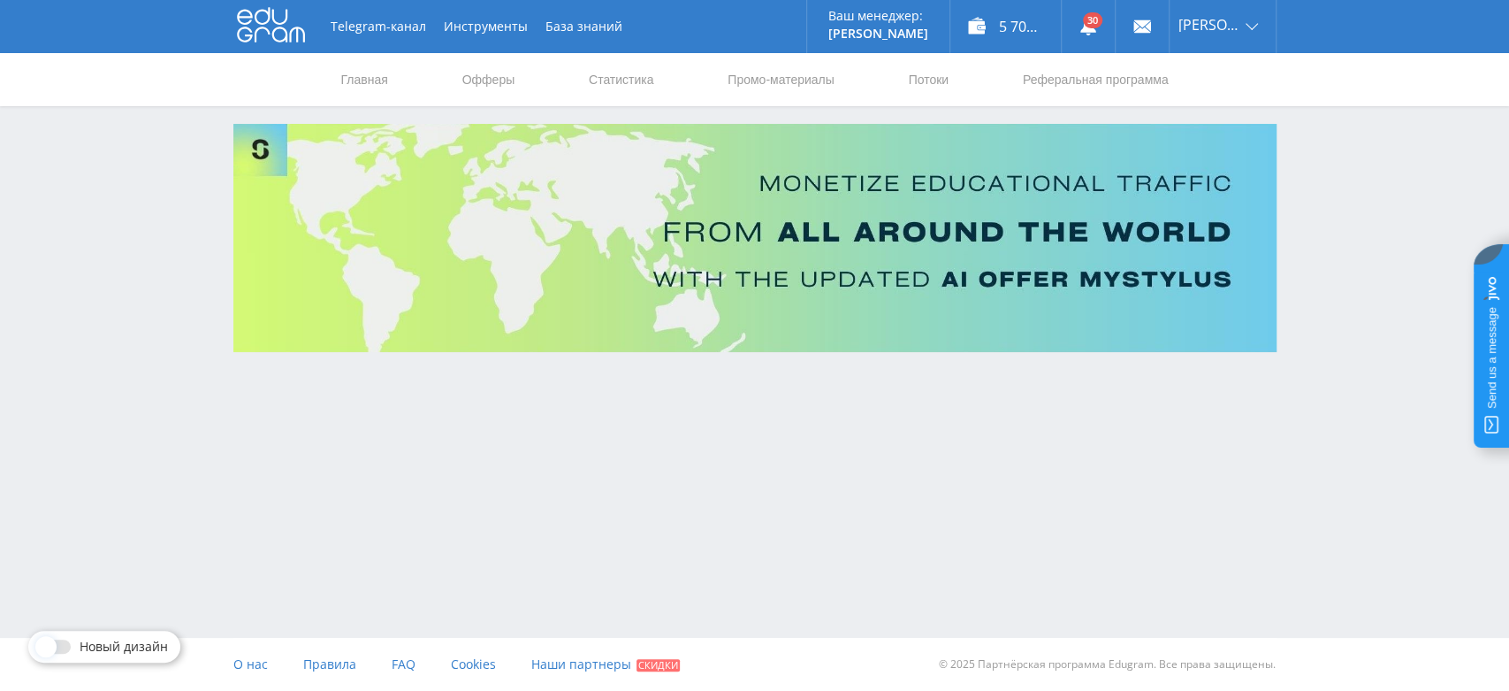
scroll to position [0, 0]
click at [1048, 19] on div "5 700,00 ₽" at bounding box center [1005, 26] width 111 height 53
